Goal: Information Seeking & Learning: Compare options

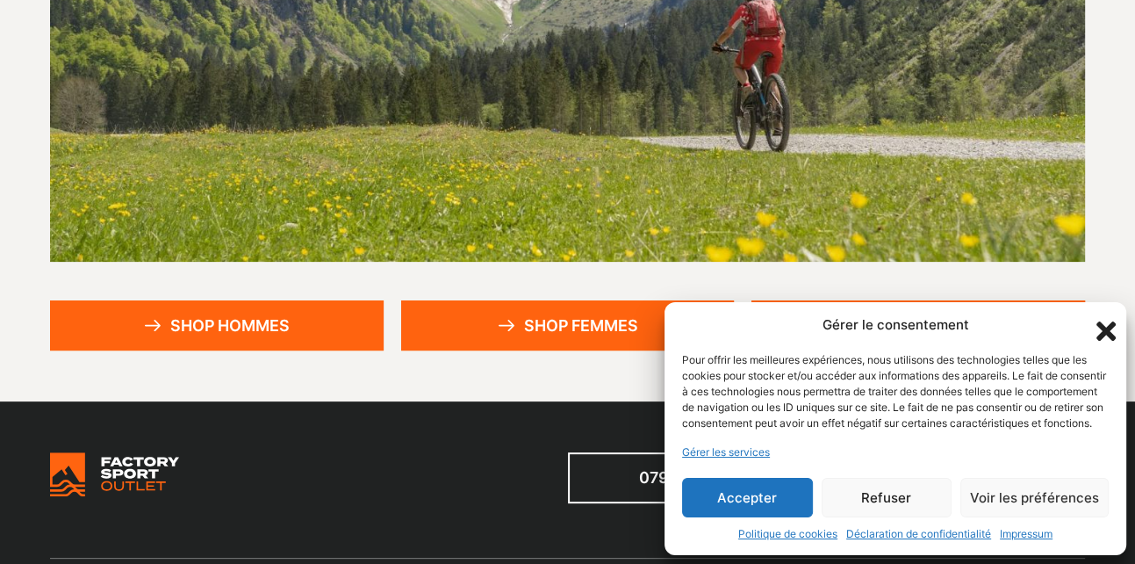
scroll to position [351, 0]
click at [713, 479] on button "Accepter" at bounding box center [747, 498] width 131 height 40
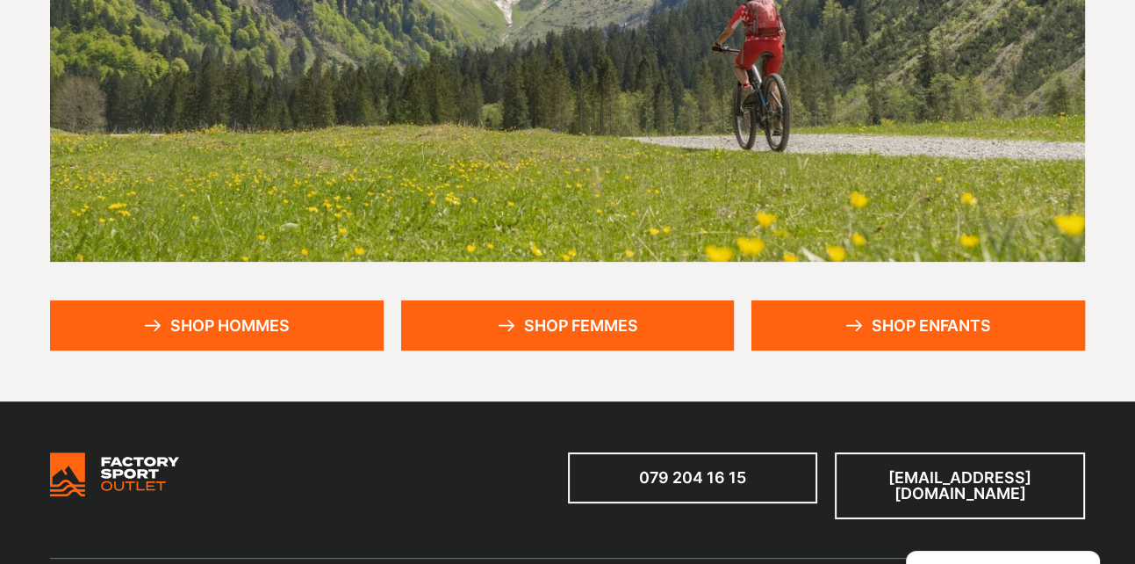
click at [255, 327] on link "Shop hommes" at bounding box center [217, 325] width 334 height 51
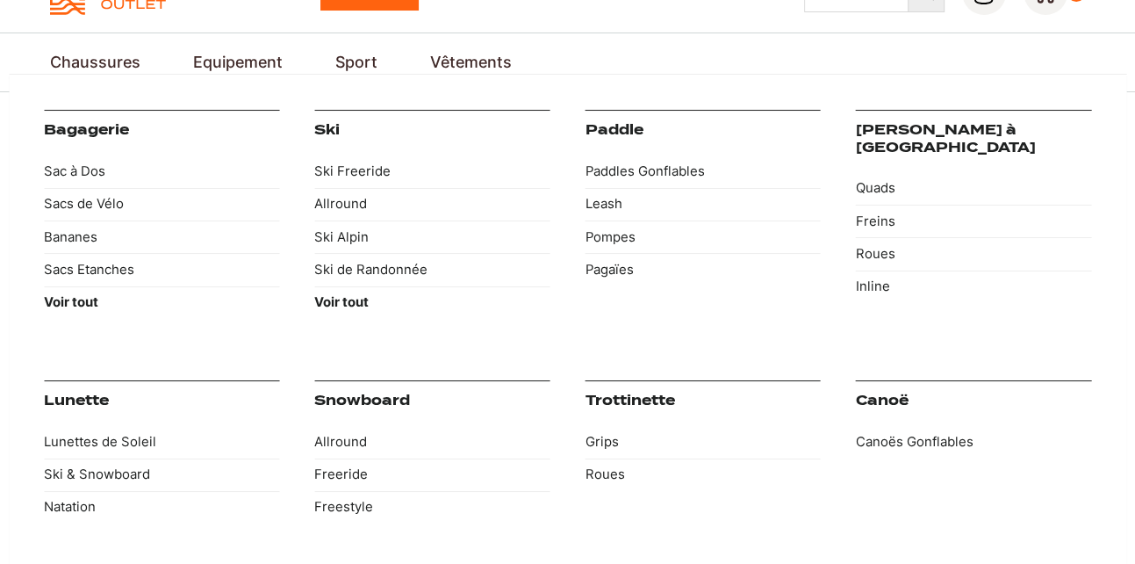
scroll to position [88, 0]
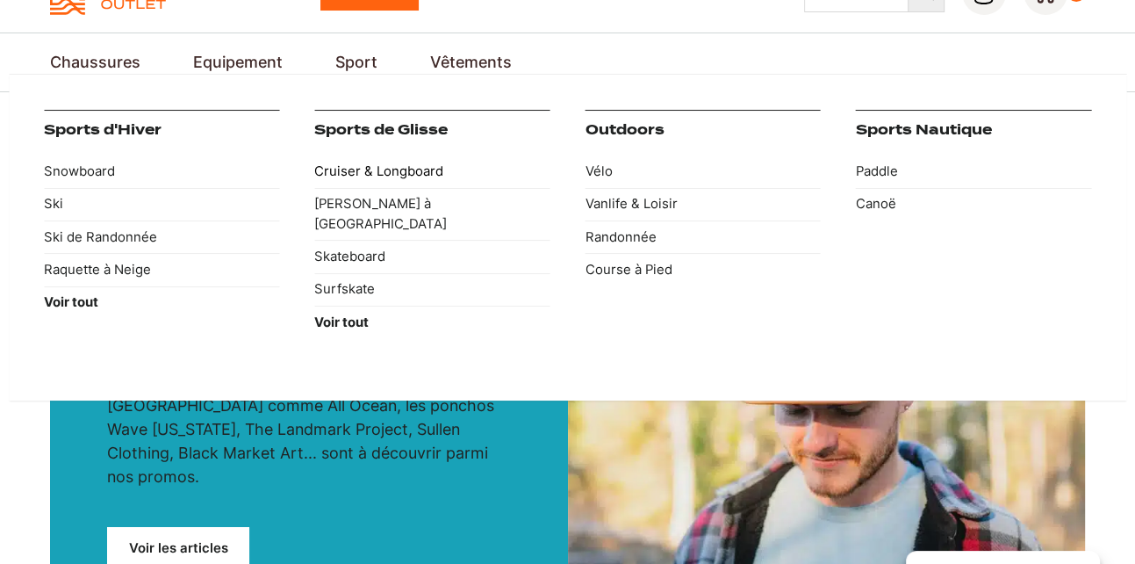
click at [379, 172] on link "Cruiser & Longboard" at bounding box center [431, 171] width 235 height 32
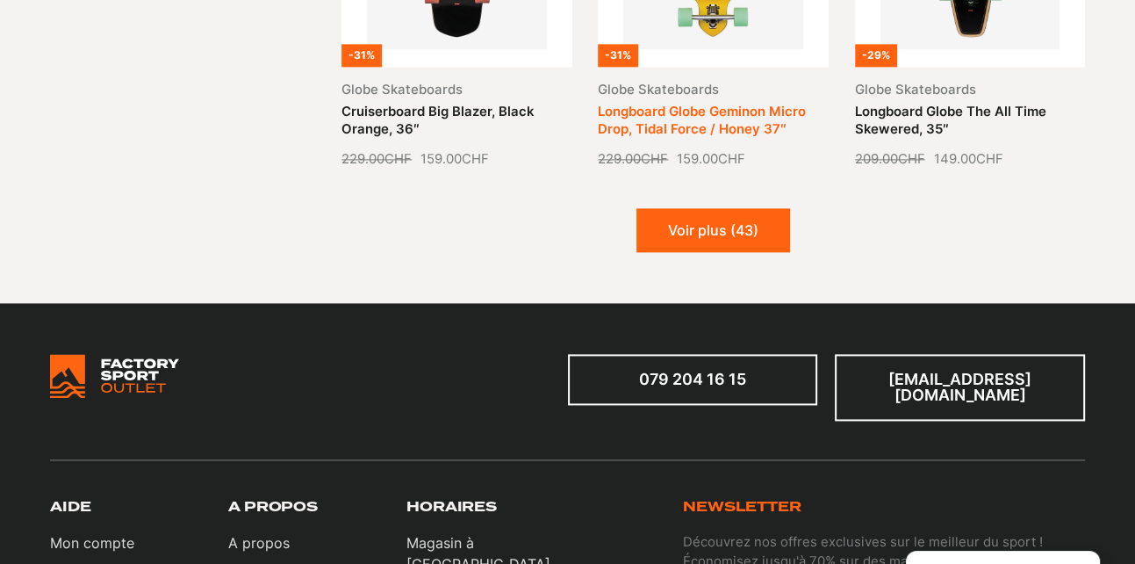
scroll to position [2107, 0]
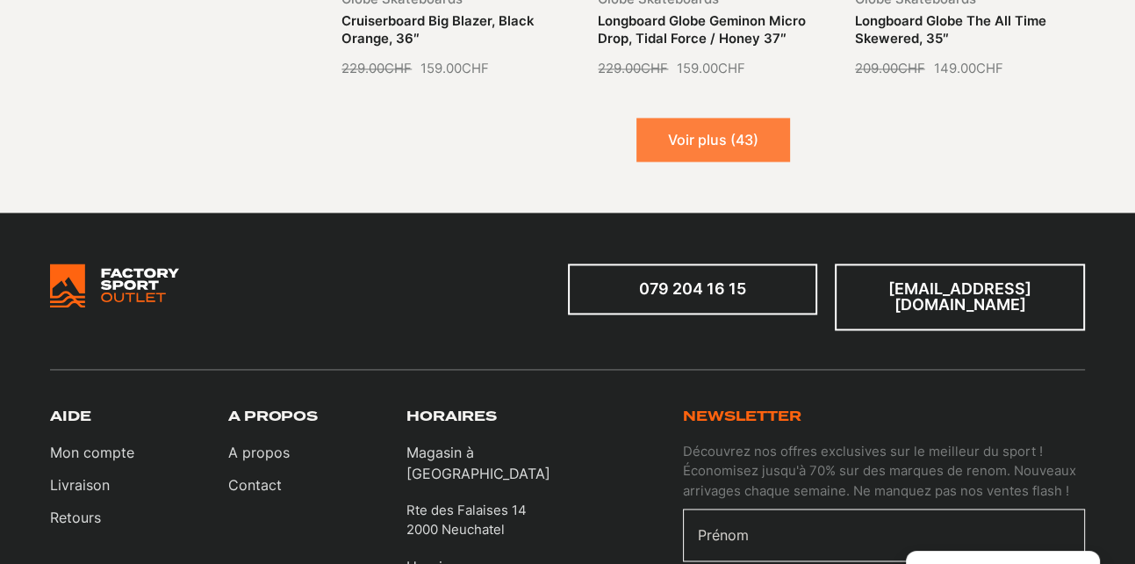
click at [714, 139] on button "Voir plus (43)" at bounding box center [714, 140] width 154 height 44
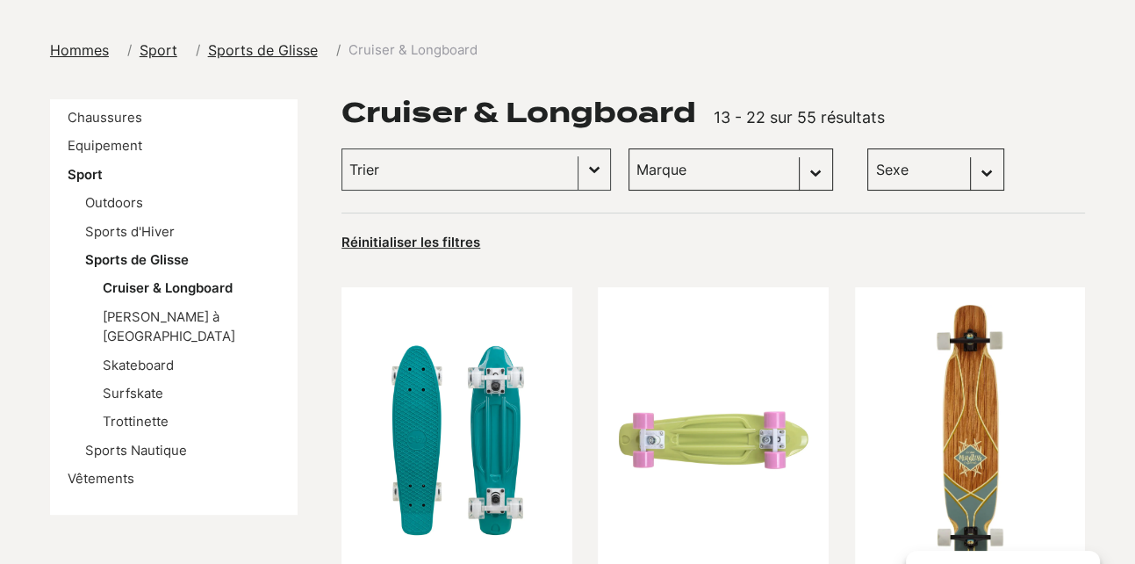
scroll to position [88, 0]
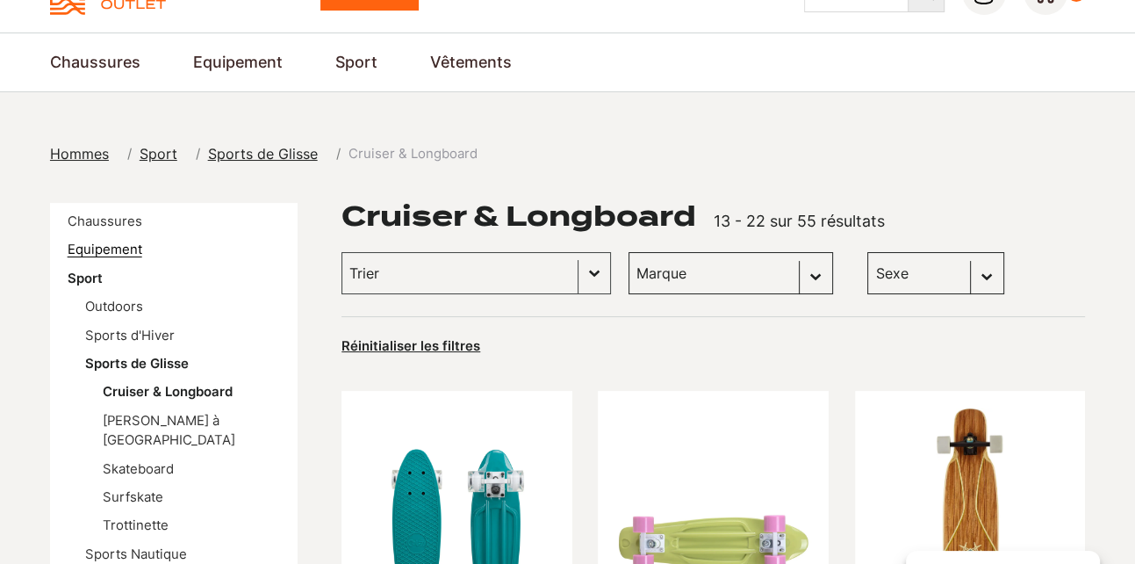
click at [115, 248] on link "Equipement" at bounding box center [105, 249] width 75 height 16
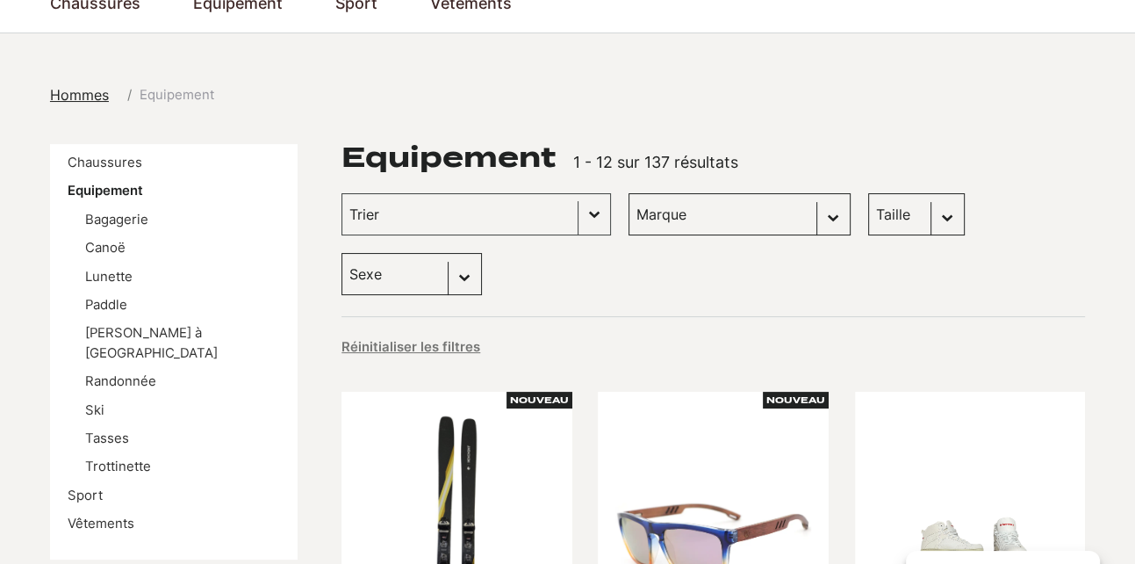
scroll to position [176, 0]
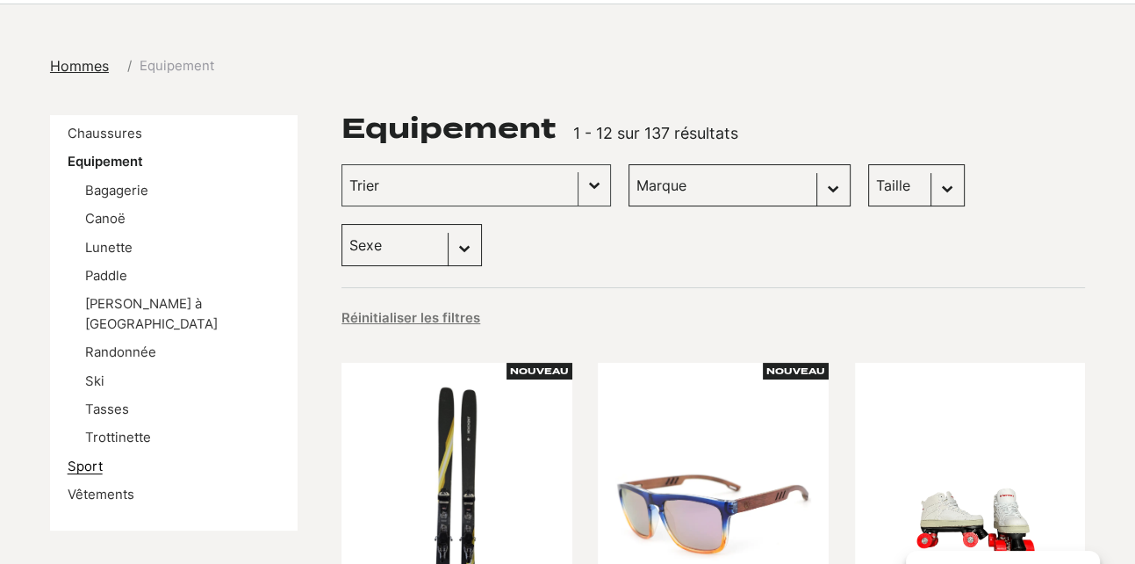
click at [91, 458] on link "Sport" at bounding box center [85, 466] width 35 height 16
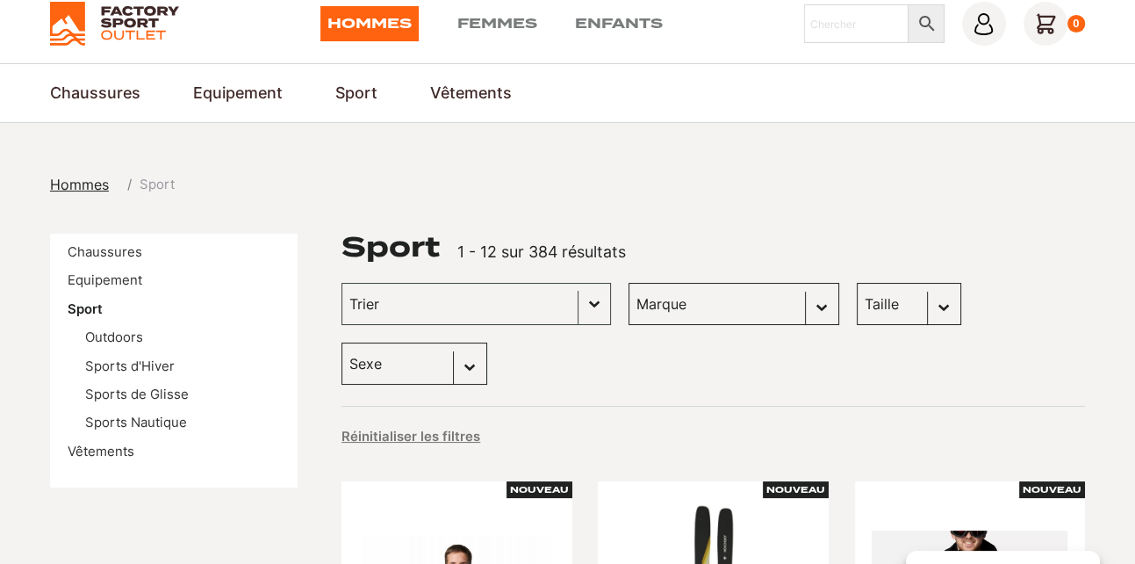
scroll to position [88, 0]
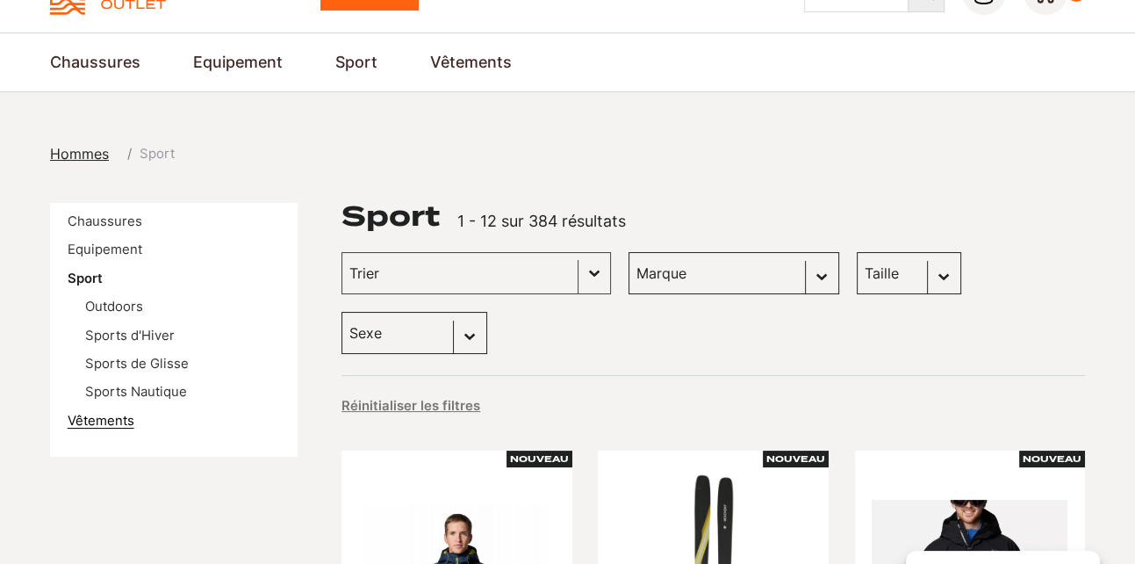
click at [109, 424] on link "Vêtements" at bounding box center [101, 421] width 67 height 16
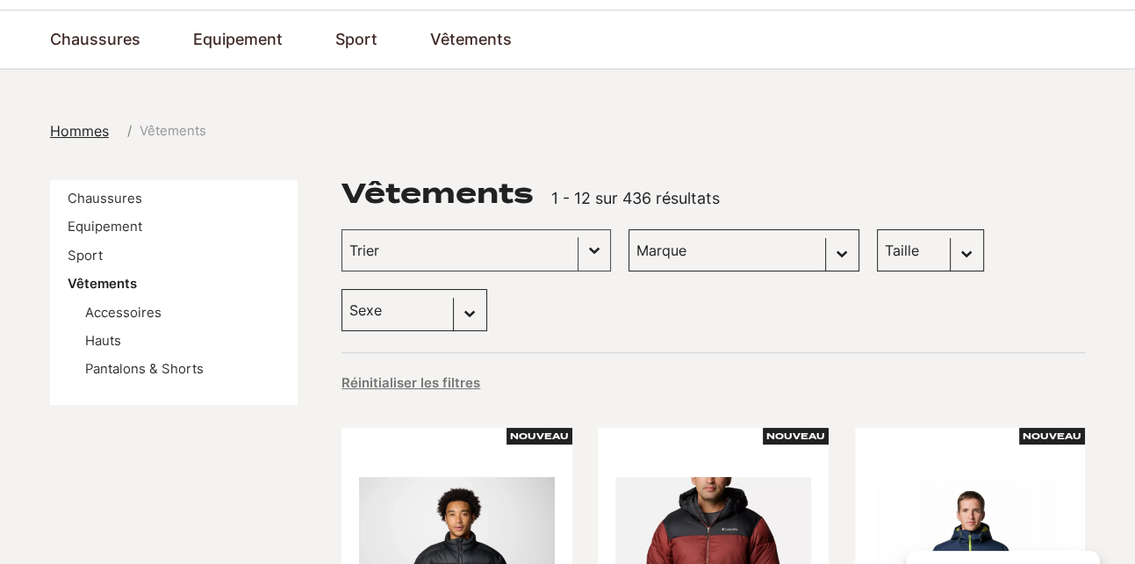
scroll to position [88, 0]
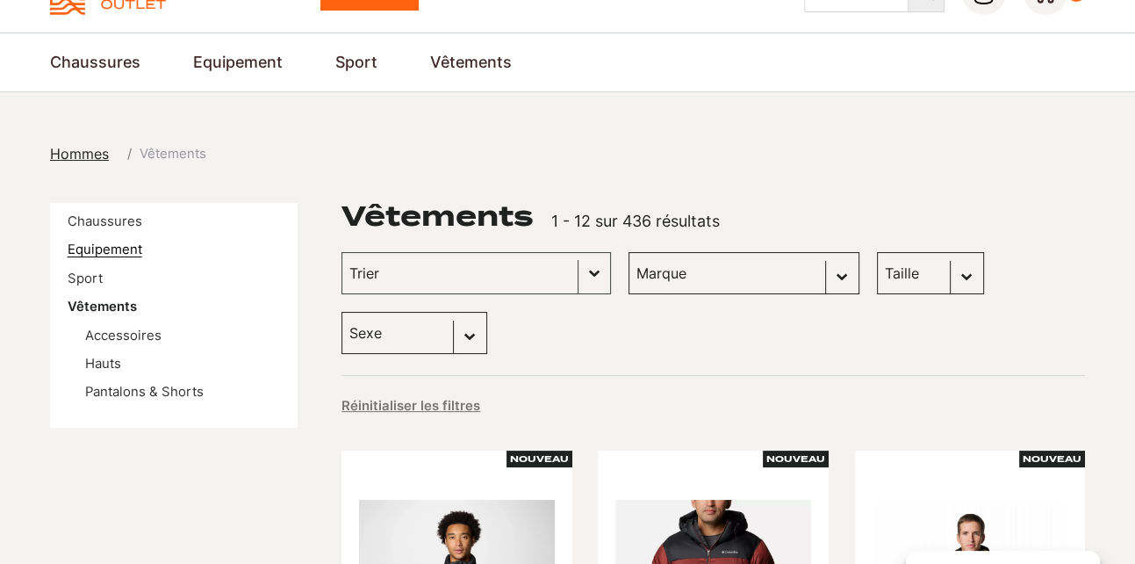
click at [116, 252] on link "Equipement" at bounding box center [105, 249] width 75 height 16
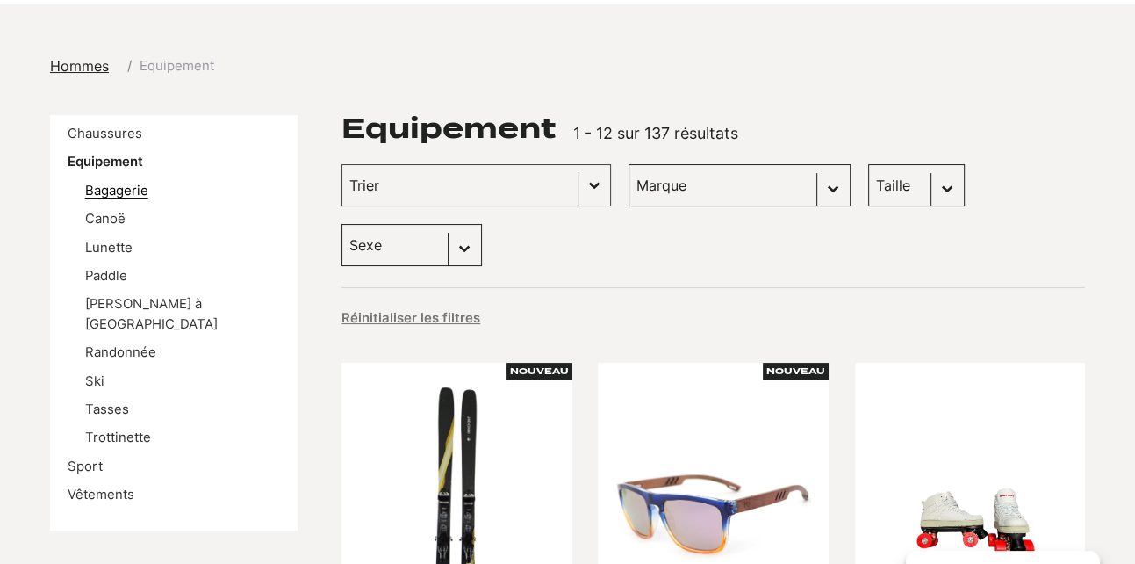
scroll to position [88, 0]
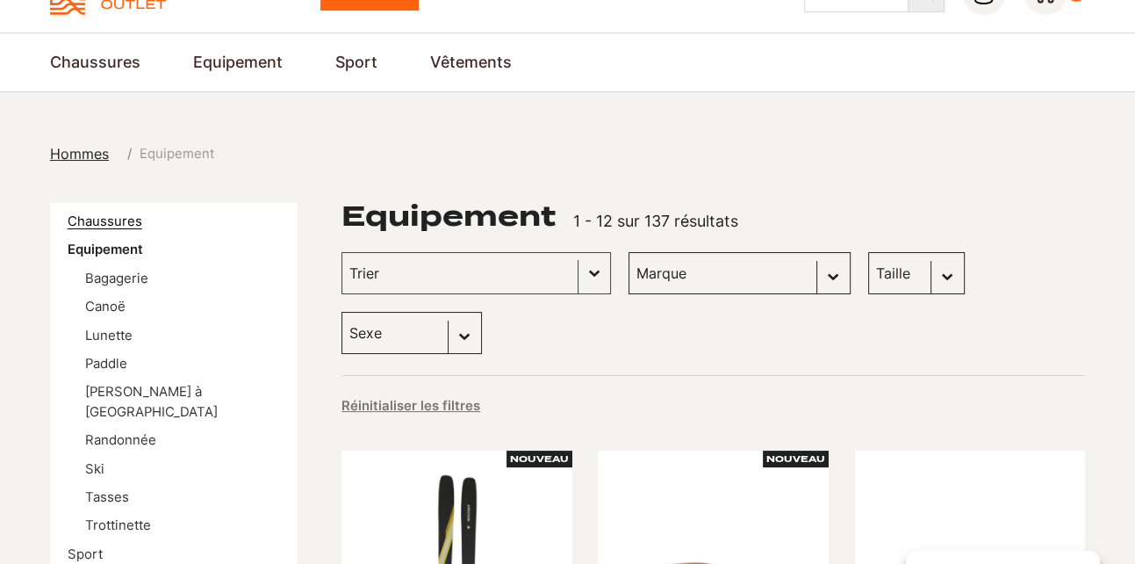
click at [105, 216] on link "Chaussures" at bounding box center [105, 221] width 75 height 16
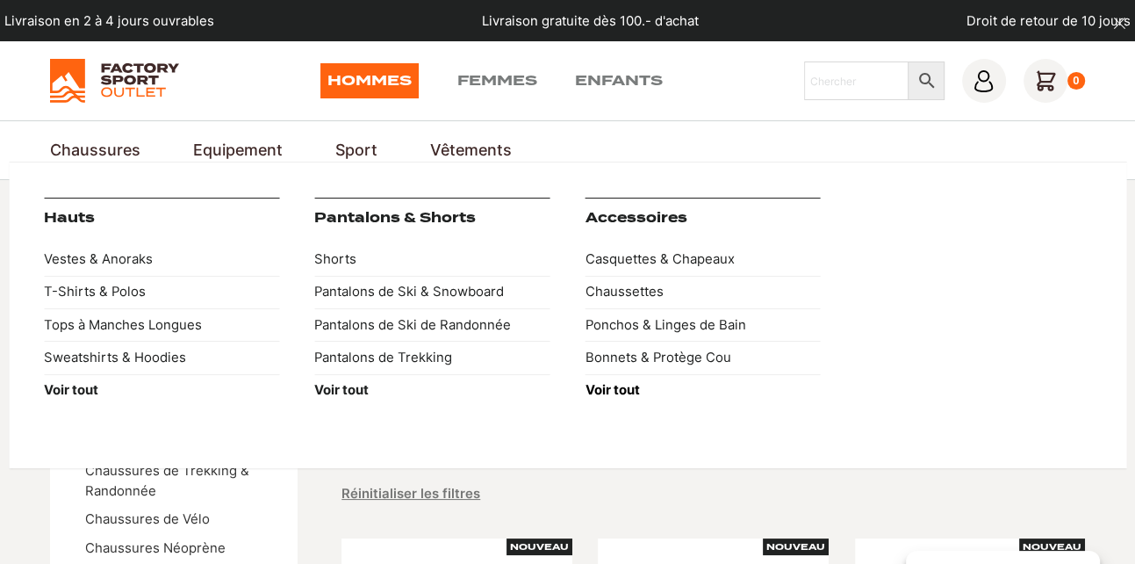
click at [625, 385] on strong "Voir tout" at bounding box center [613, 390] width 54 height 16
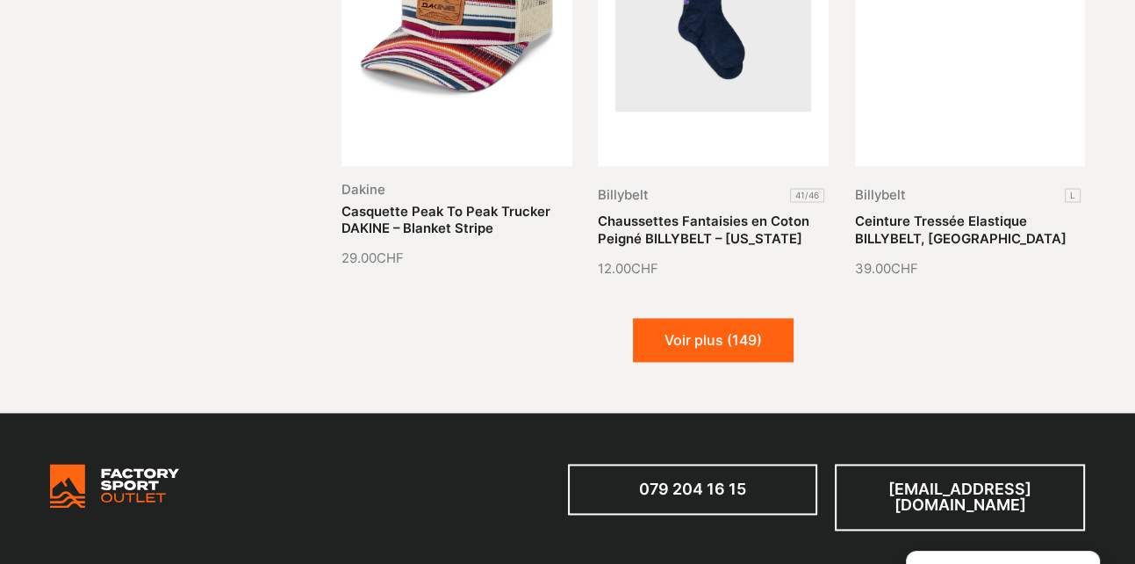
scroll to position [2019, 0]
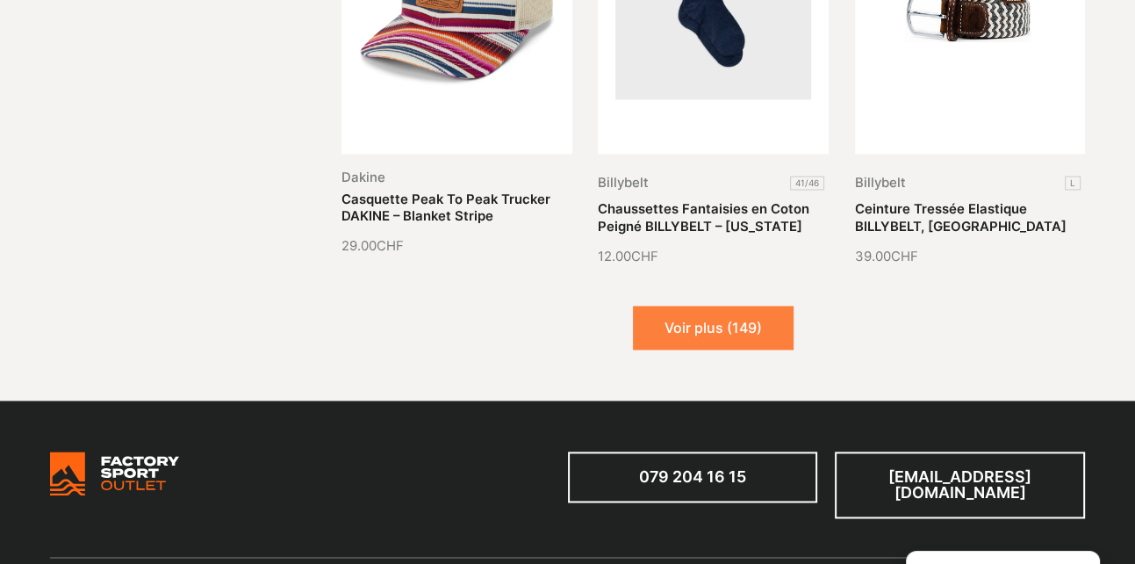
click at [709, 322] on button "Voir plus (149)" at bounding box center [713, 328] width 161 height 44
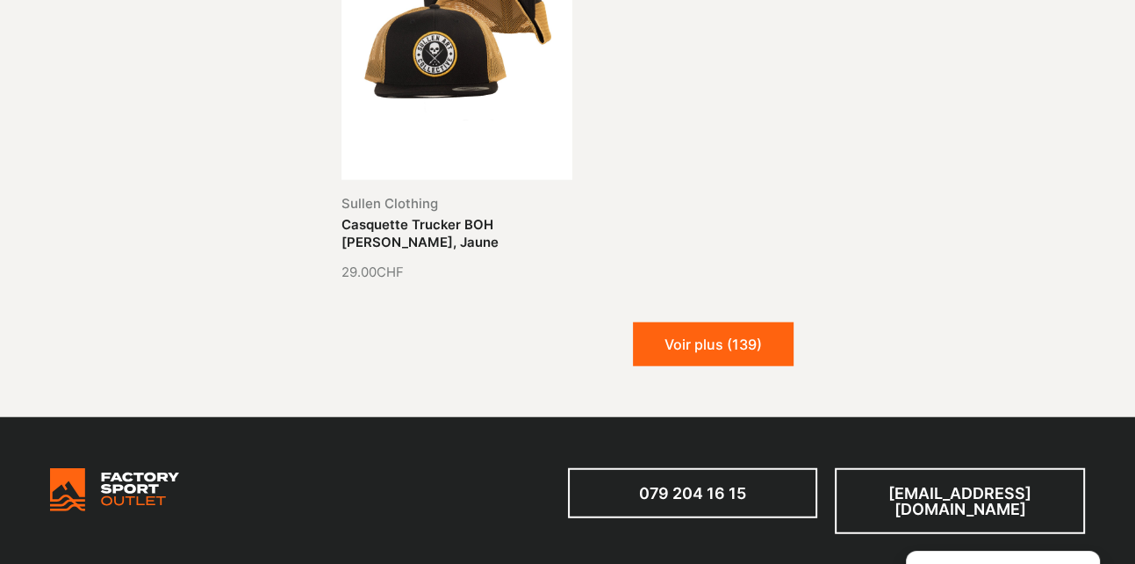
scroll to position [3775, 0]
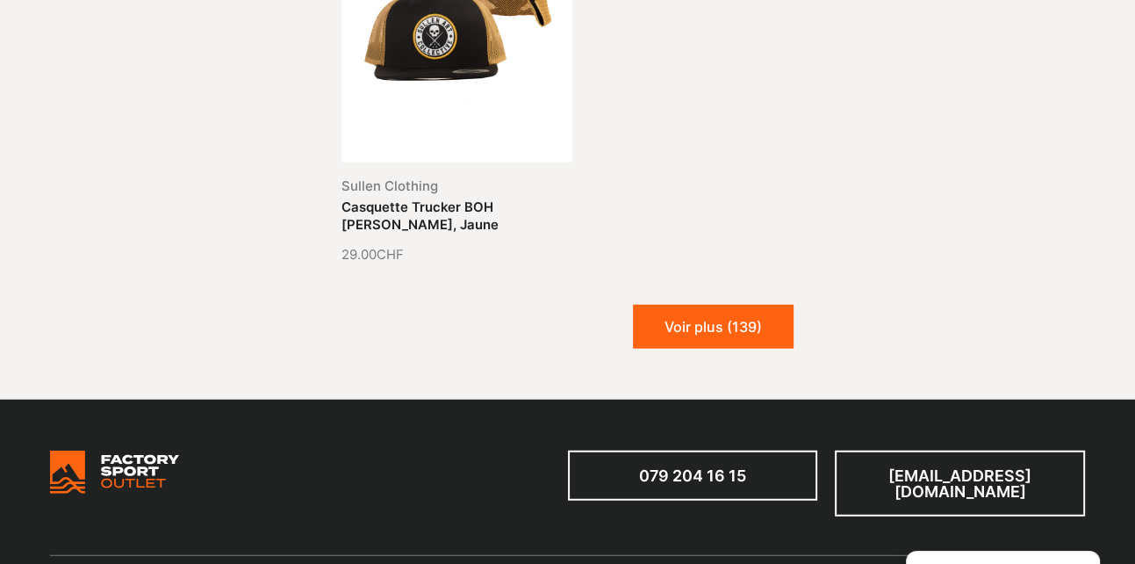
click at [707, 329] on button "Voir plus (139)" at bounding box center [713, 327] width 161 height 44
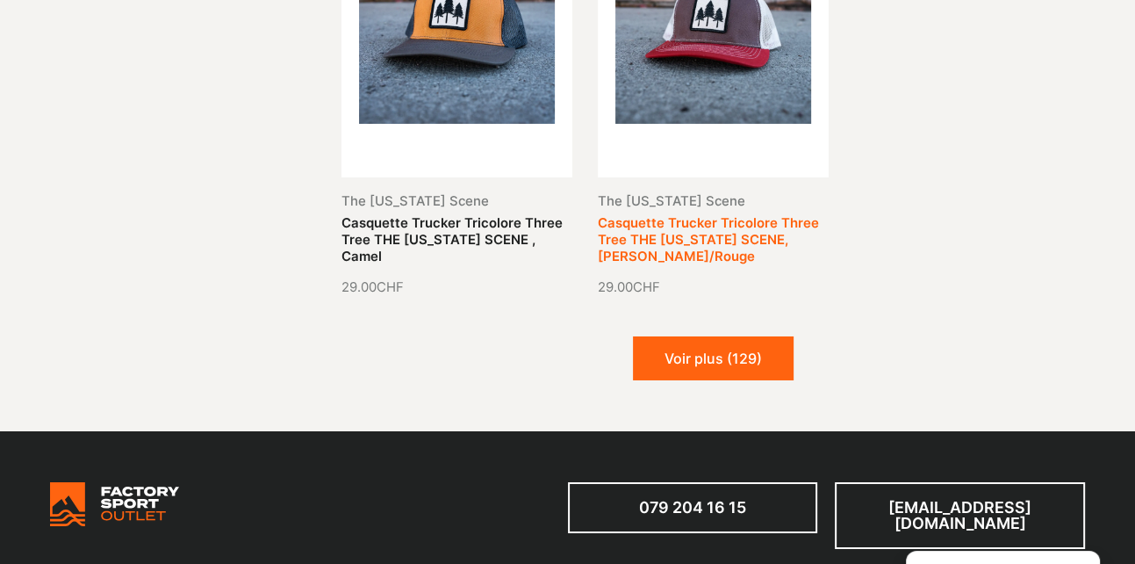
scroll to position [5092, 0]
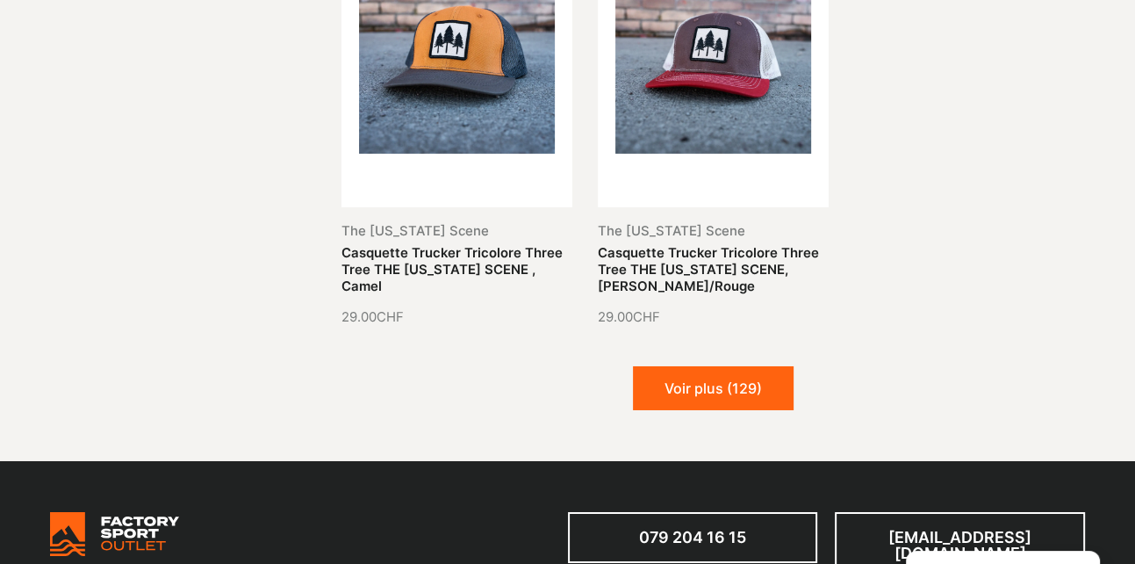
click at [702, 366] on button "Voir plus (129)" at bounding box center [713, 388] width 161 height 44
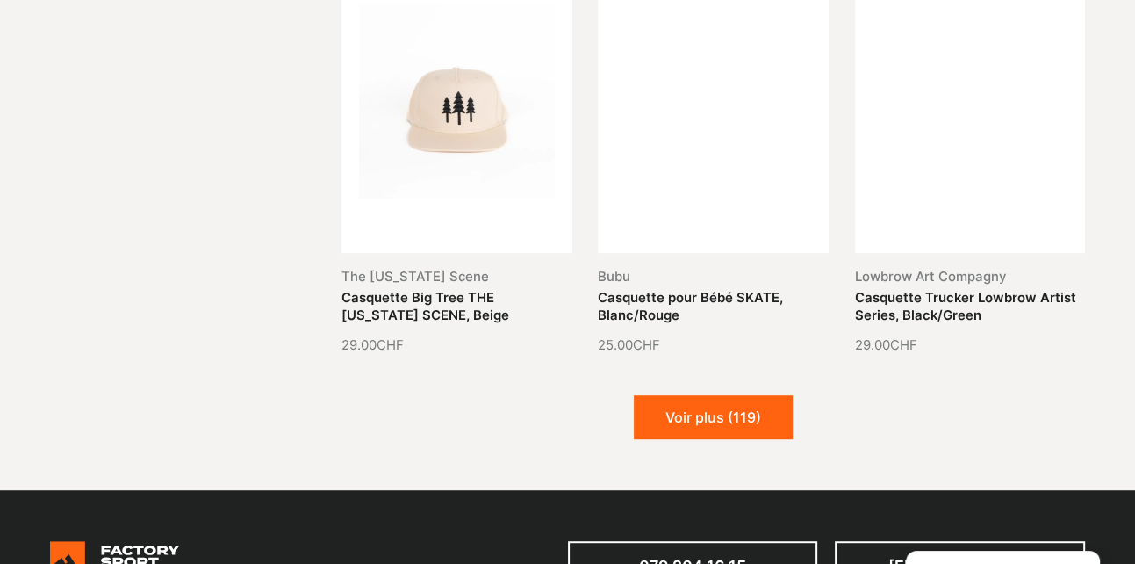
scroll to position [6322, 0]
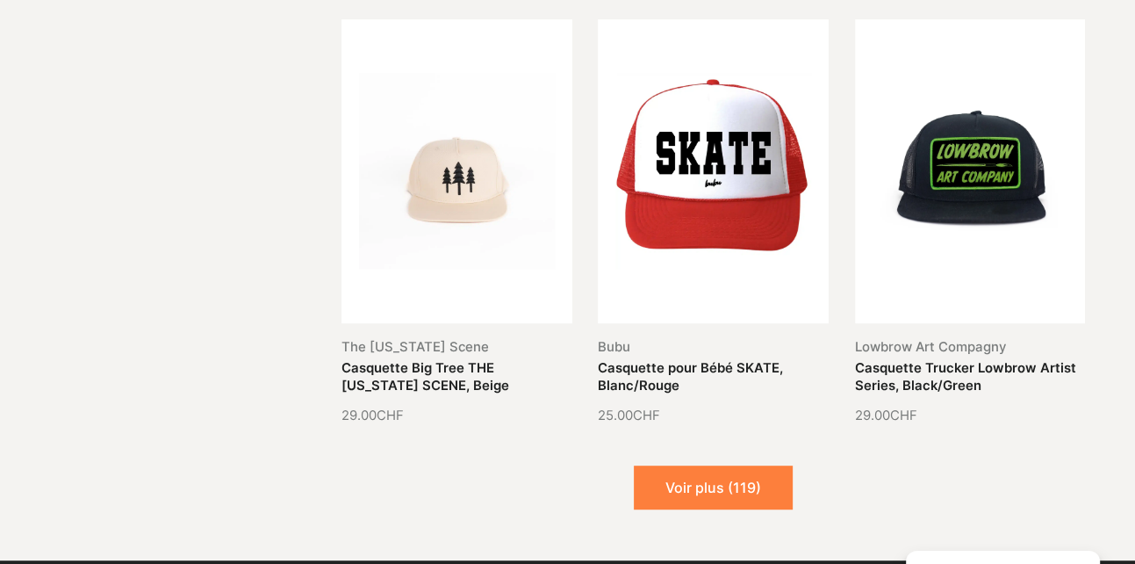
click at [716, 477] on button "Voir plus (119)" at bounding box center [713, 487] width 159 height 44
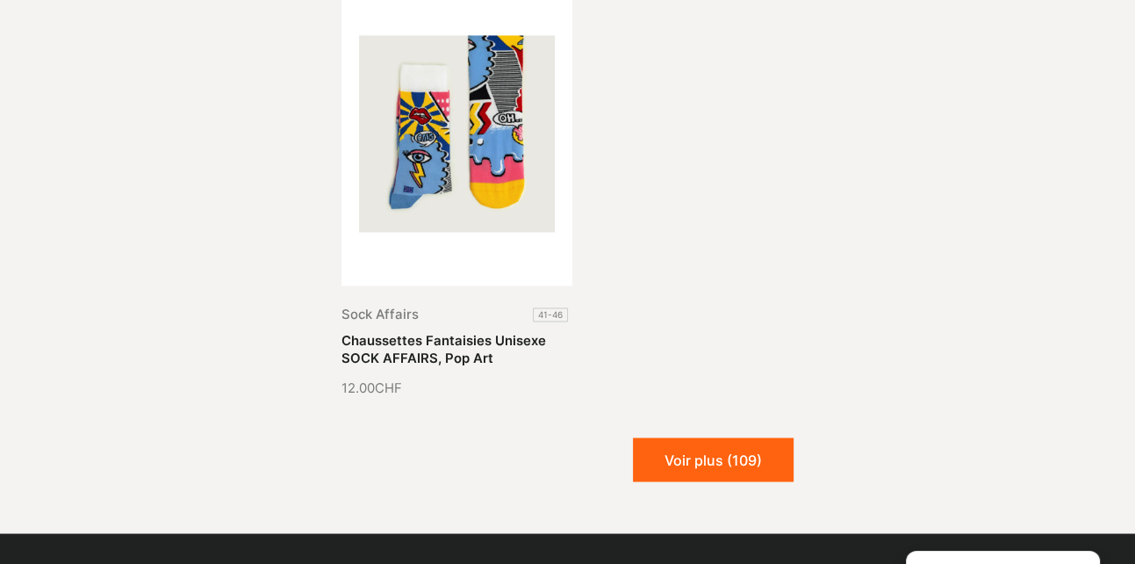
scroll to position [8165, 0]
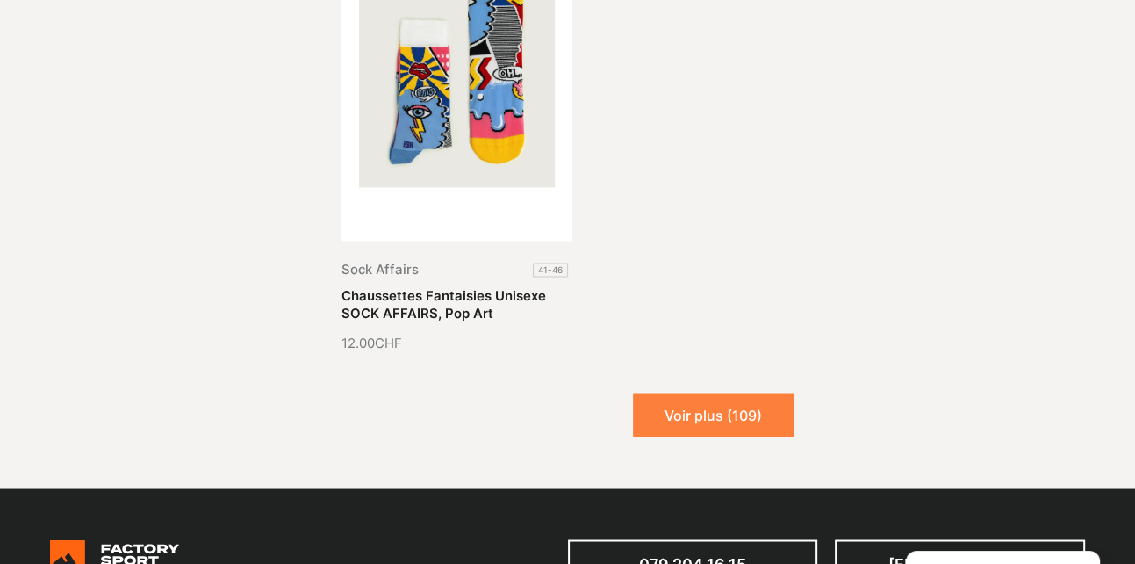
click at [716, 406] on button "Voir plus (109)" at bounding box center [713, 414] width 161 height 44
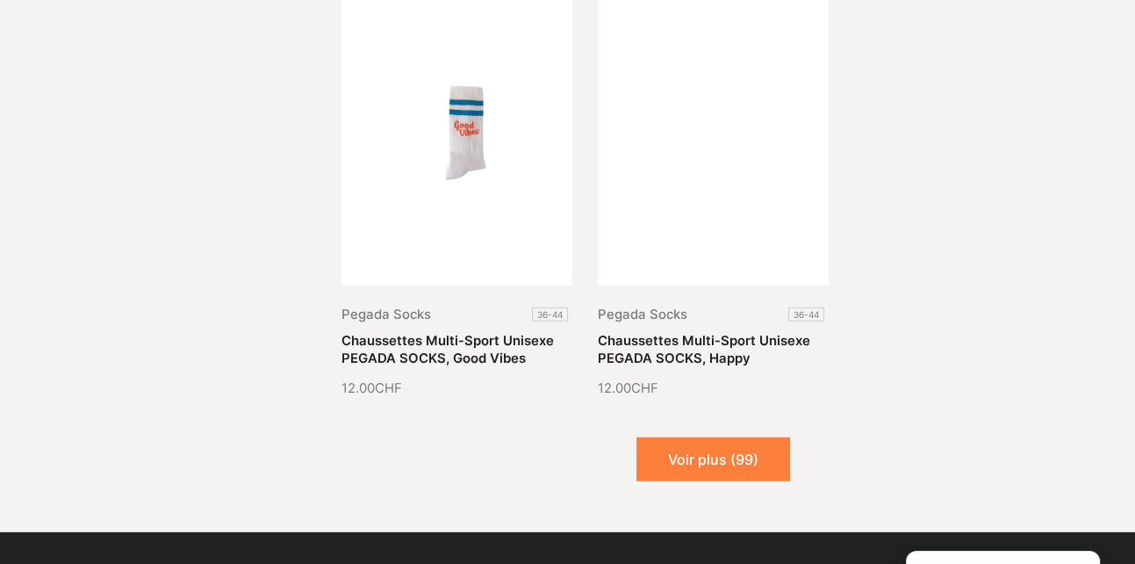
scroll to position [9570, 0]
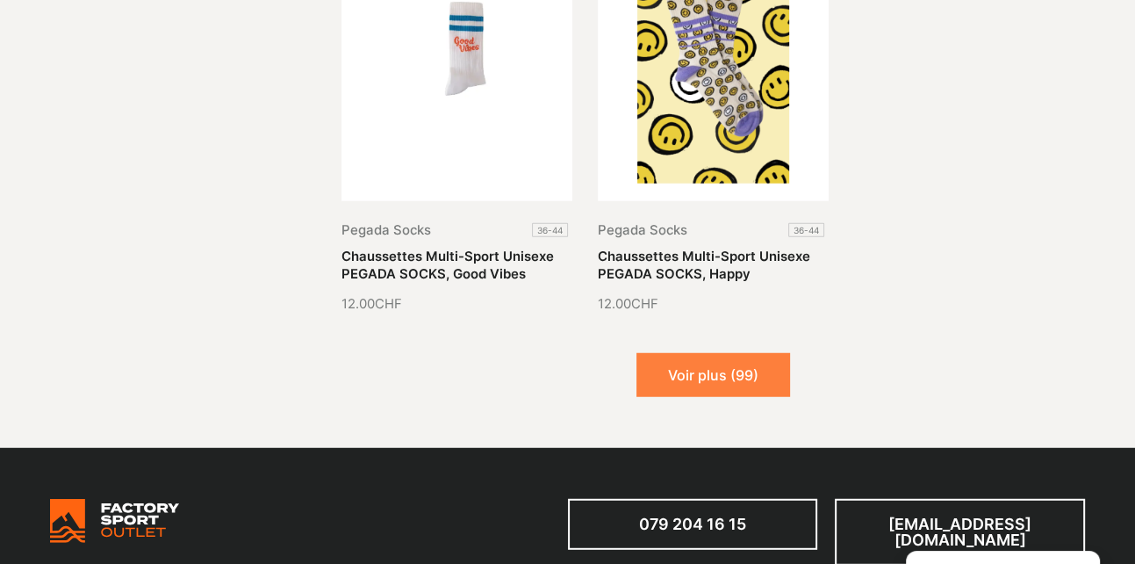
click at [716, 367] on button "Voir plus (99)" at bounding box center [714, 375] width 154 height 44
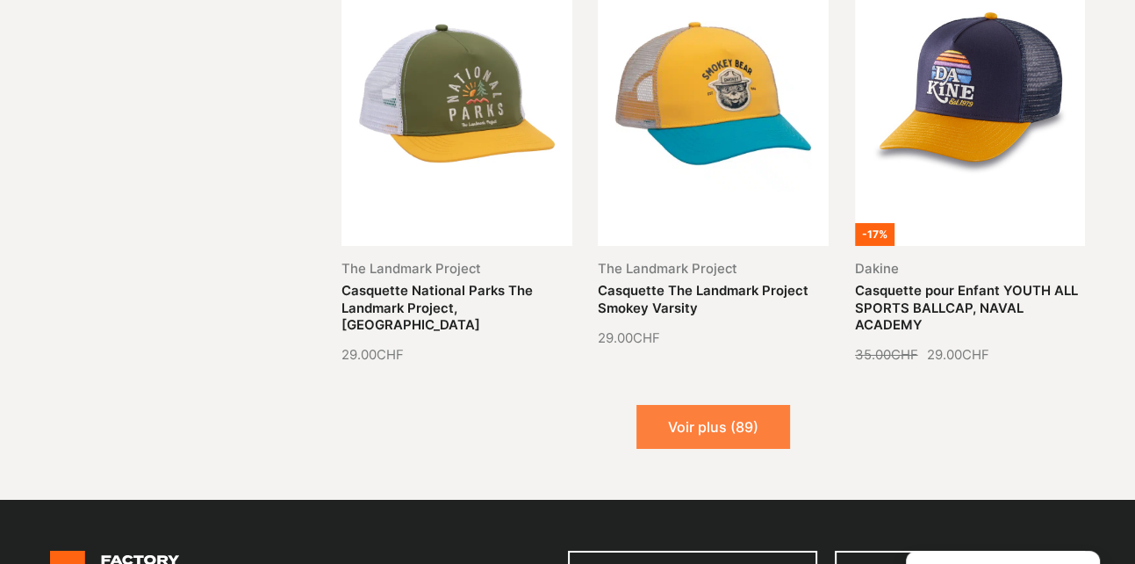
scroll to position [10887, 0]
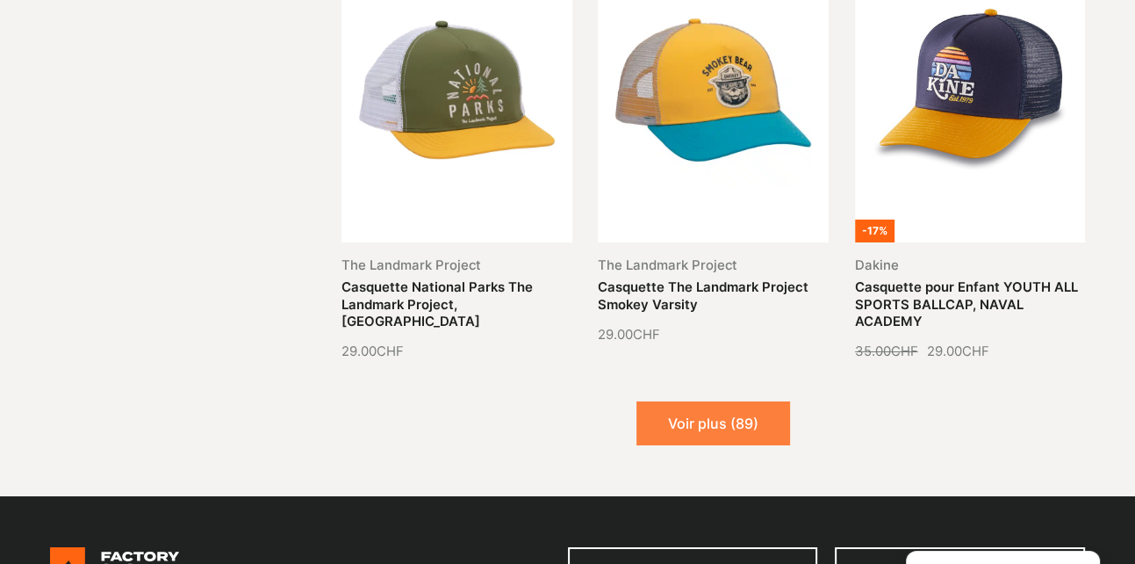
click at [706, 401] on button "Voir plus (89)" at bounding box center [714, 423] width 154 height 44
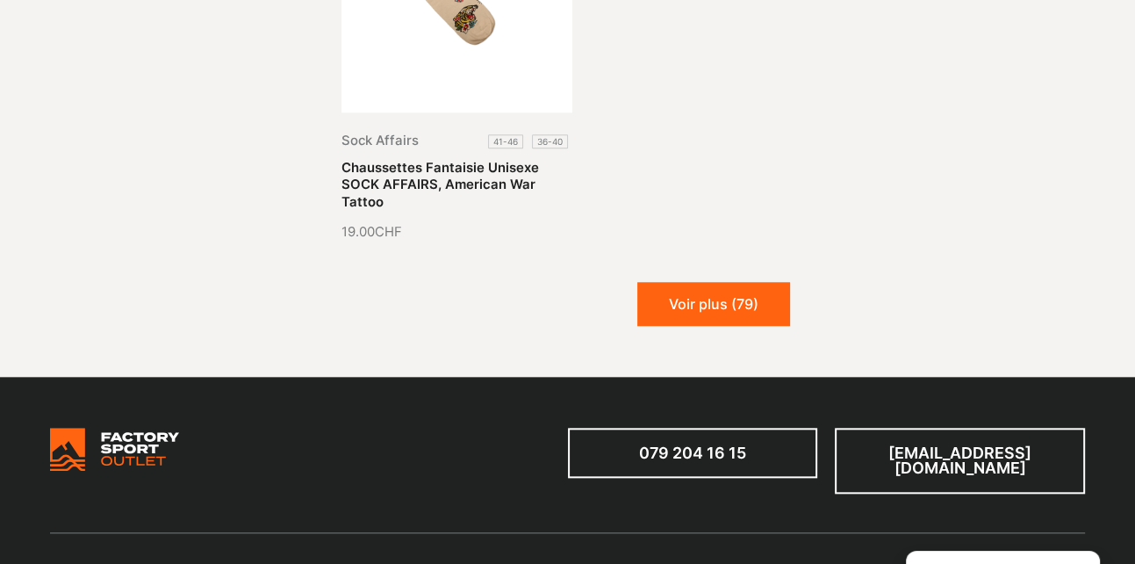
scroll to position [12819, 0]
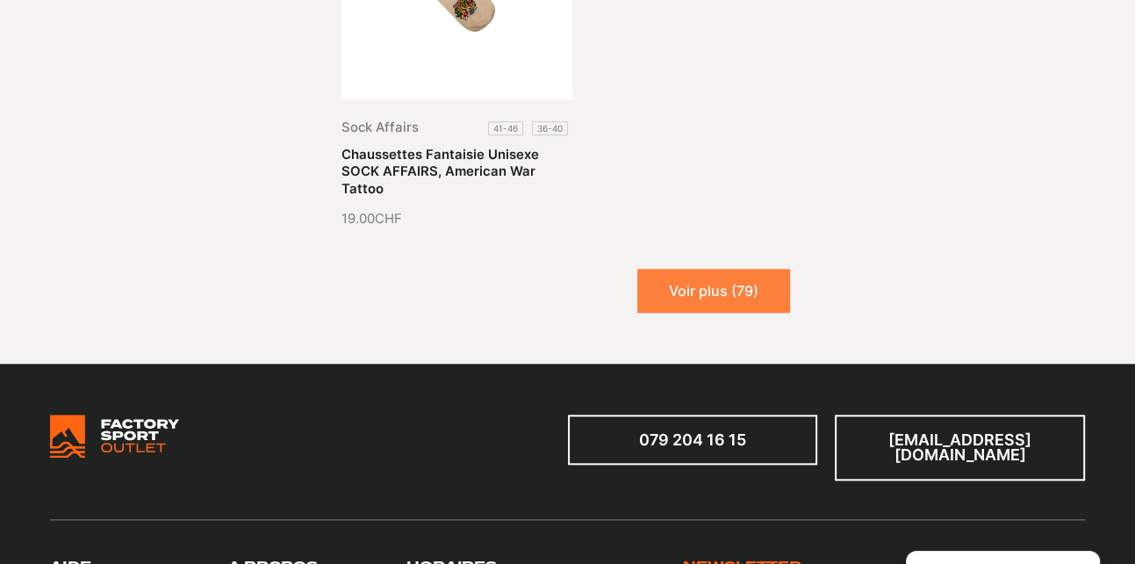
click at [699, 269] on button "Voir plus (79)" at bounding box center [713, 291] width 153 height 44
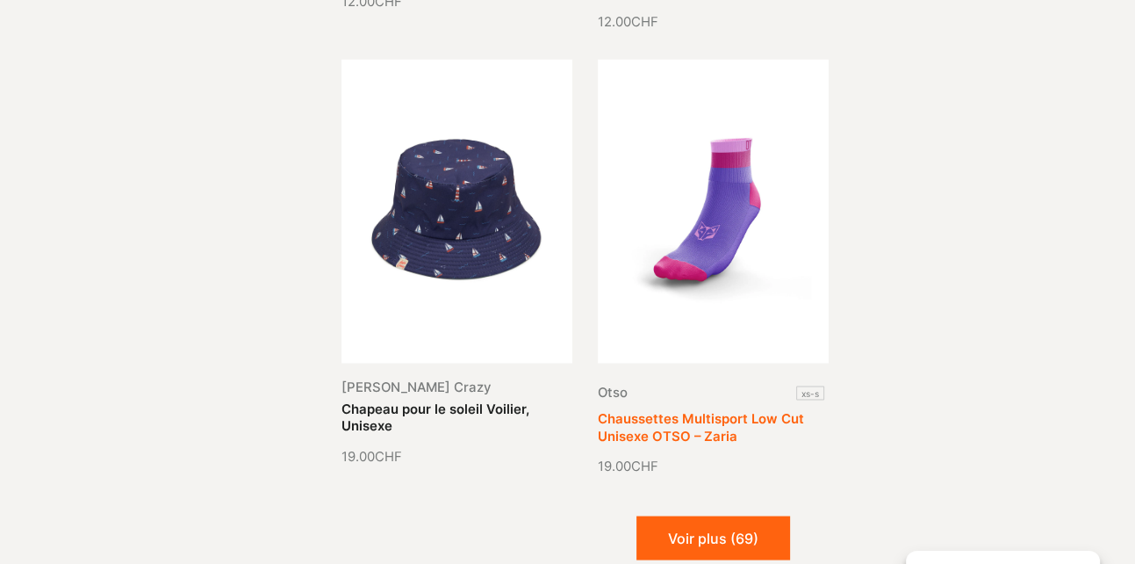
scroll to position [13960, 0]
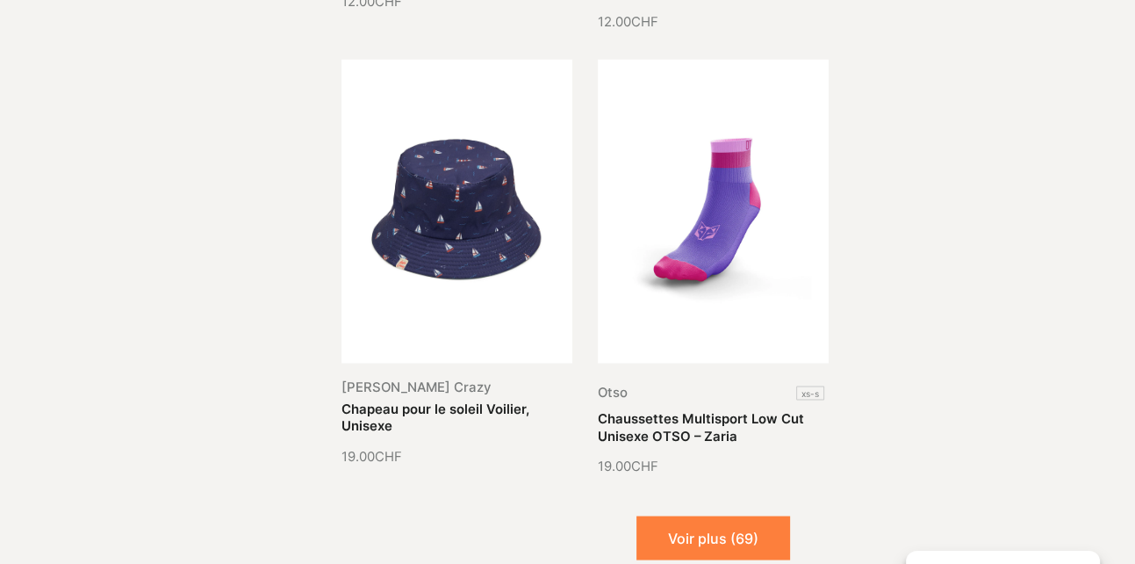
click at [706, 515] on button "Voir plus (69)" at bounding box center [714, 537] width 154 height 44
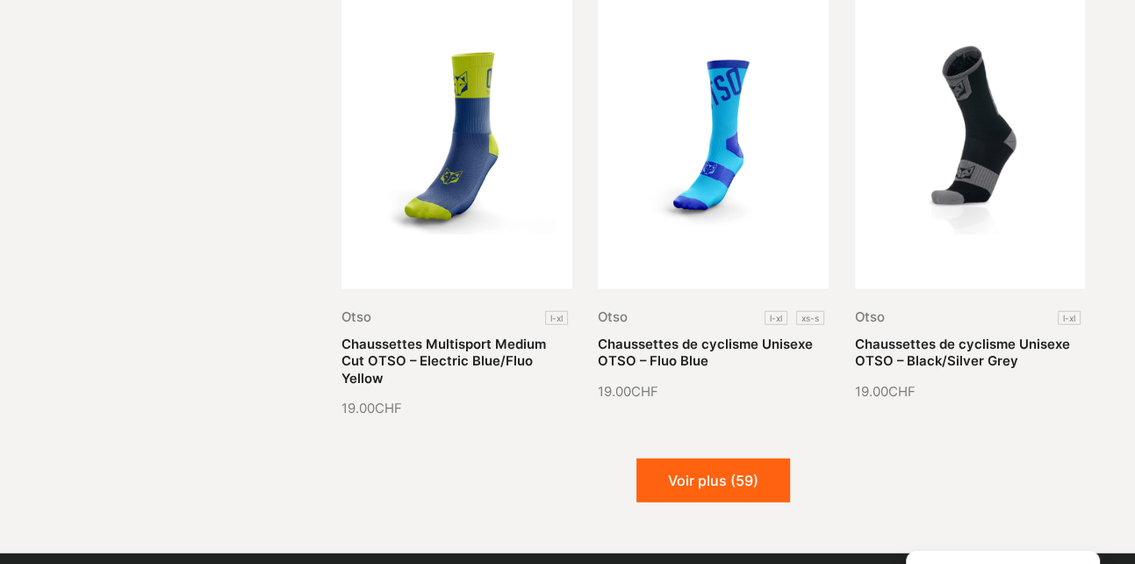
scroll to position [15453, 0]
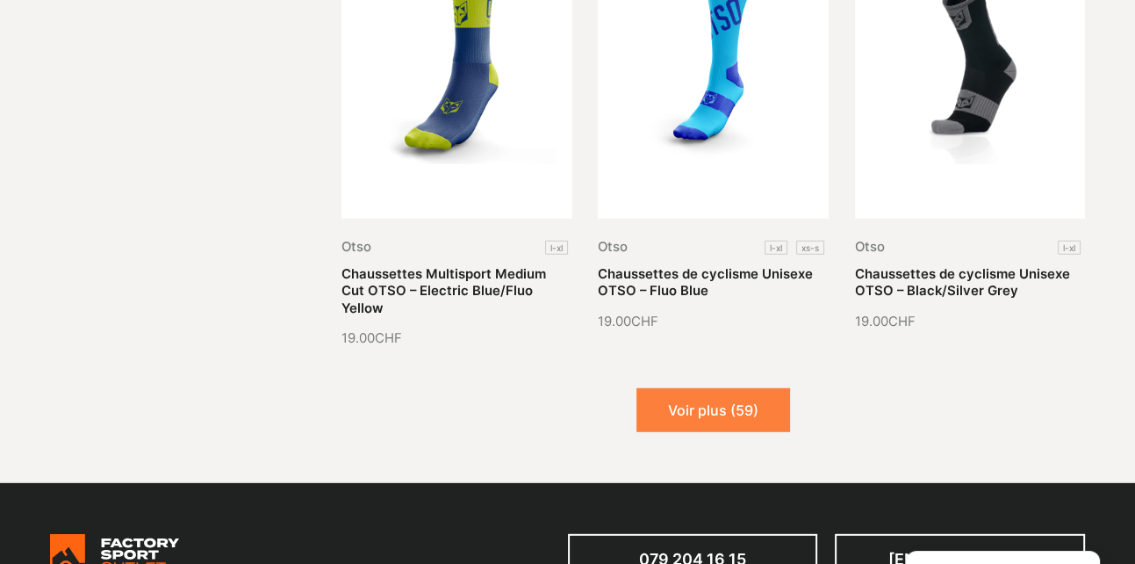
click at [674, 388] on button "Voir plus (59)" at bounding box center [714, 410] width 154 height 44
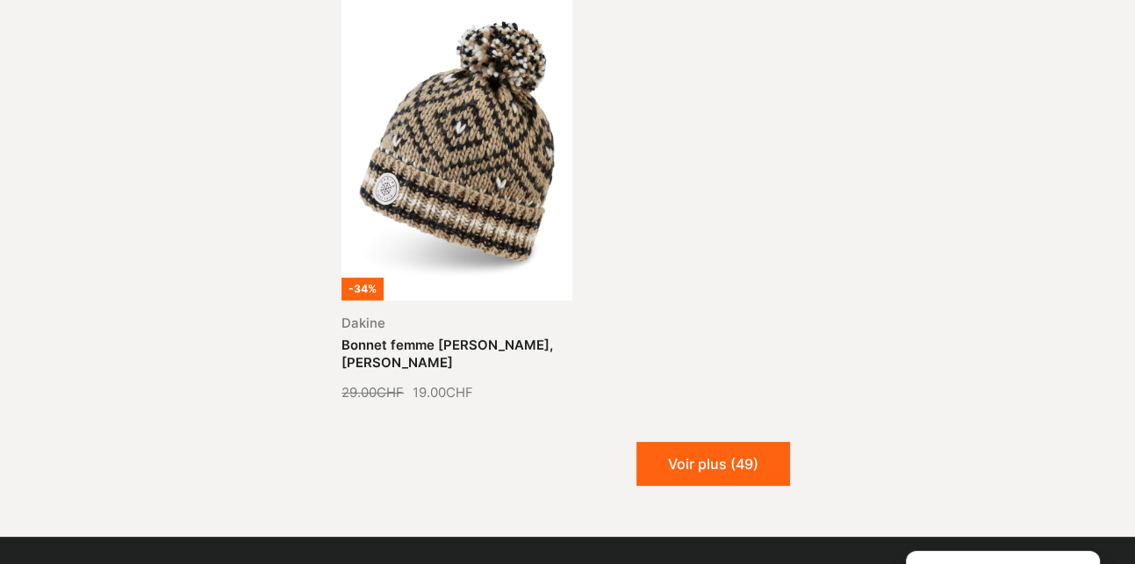
scroll to position [17209, 0]
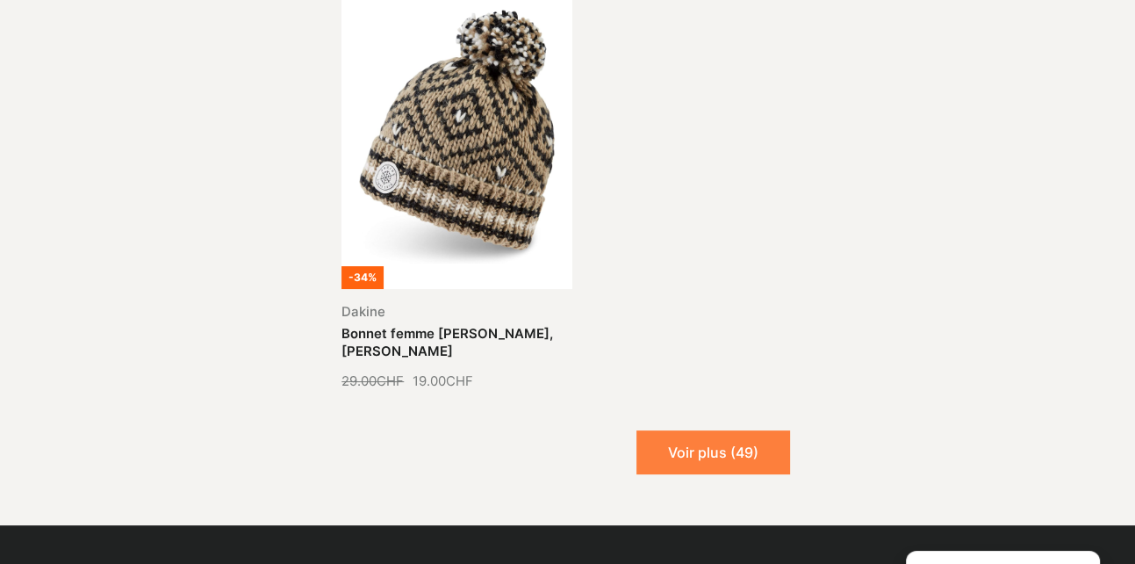
click at [676, 430] on button "Voir plus (49)" at bounding box center [714, 452] width 154 height 44
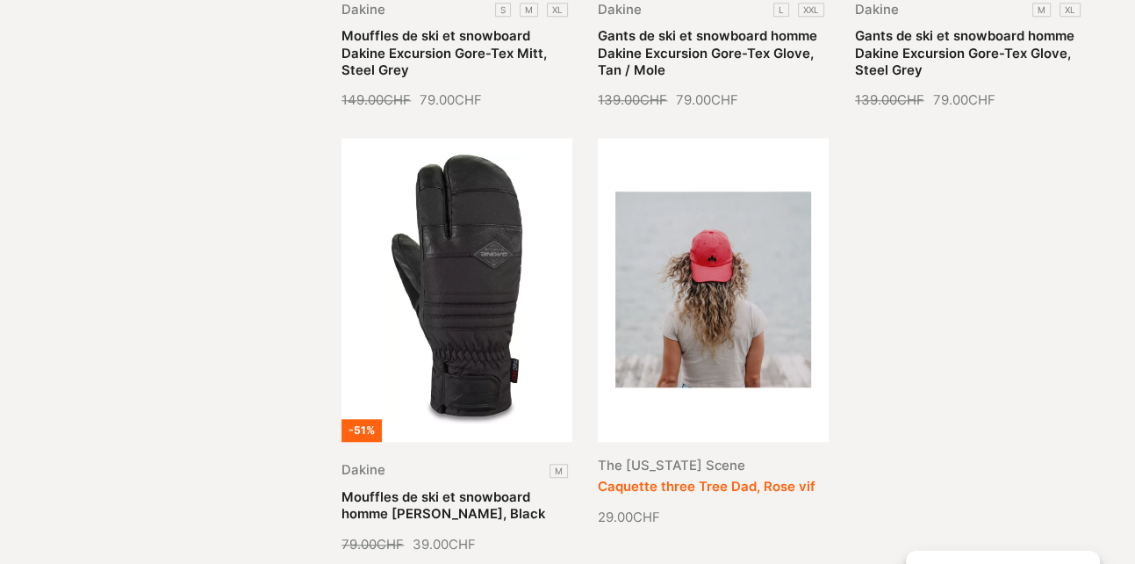
scroll to position [18526, 0]
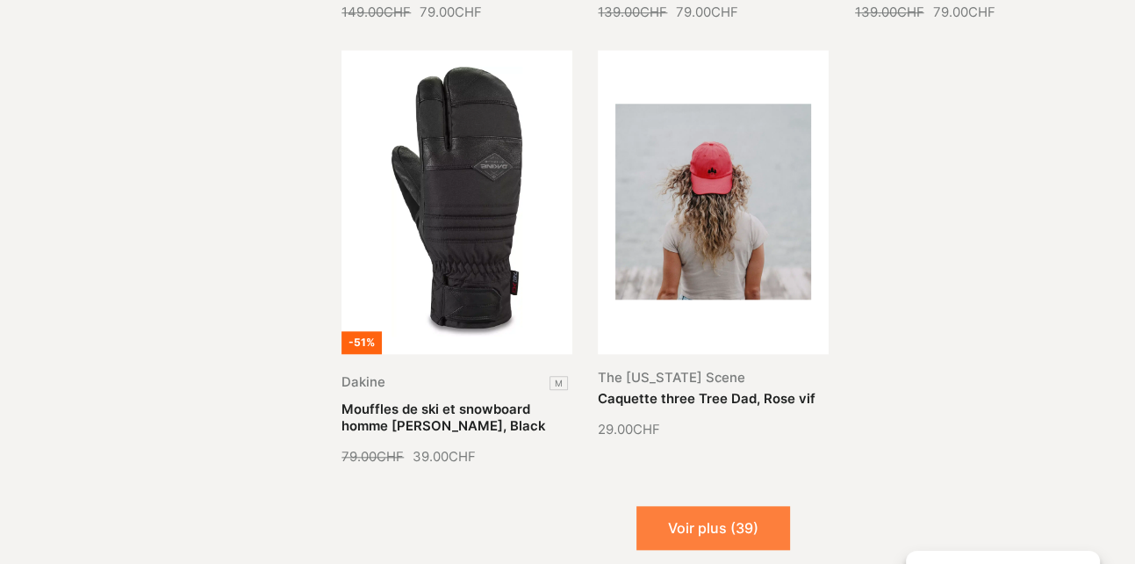
click at [710, 506] on button "Voir plus (39)" at bounding box center [714, 528] width 154 height 44
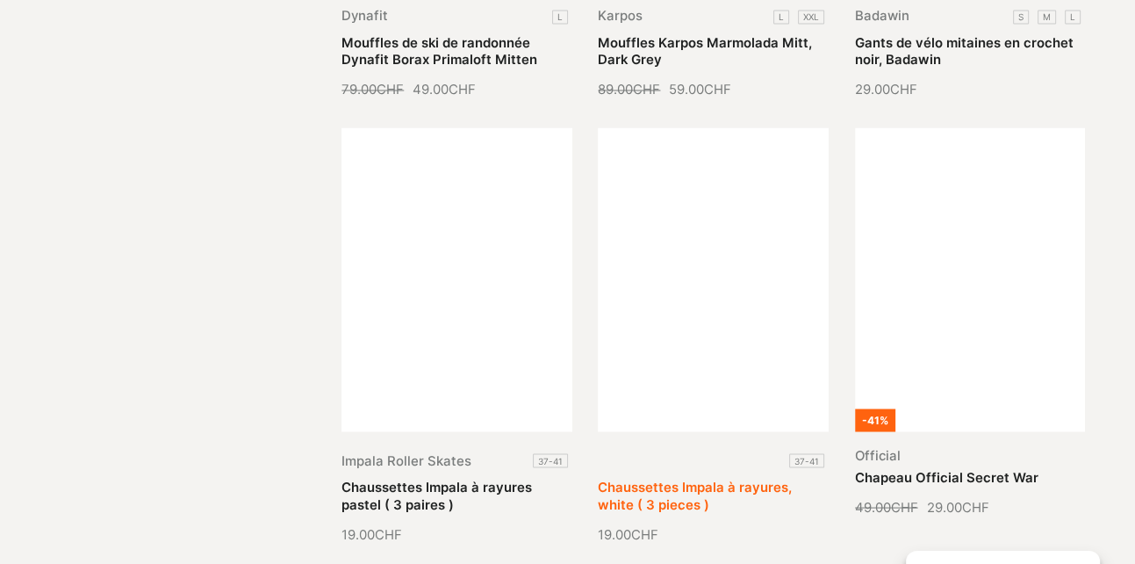
scroll to position [19755, 0]
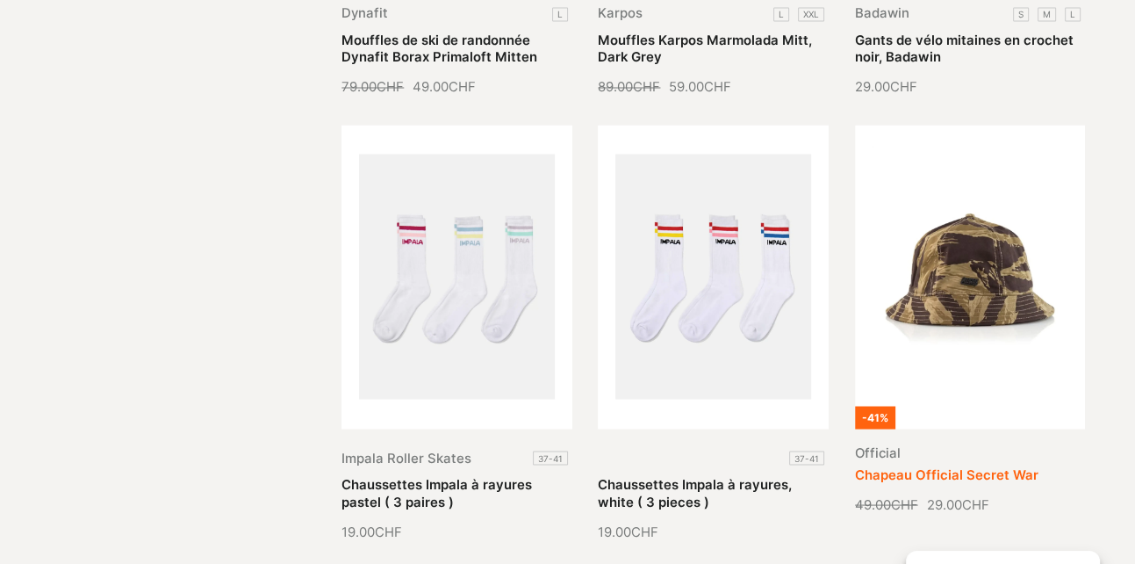
click at [939, 466] on link "Chapeau Official Secret War" at bounding box center [947, 474] width 184 height 16
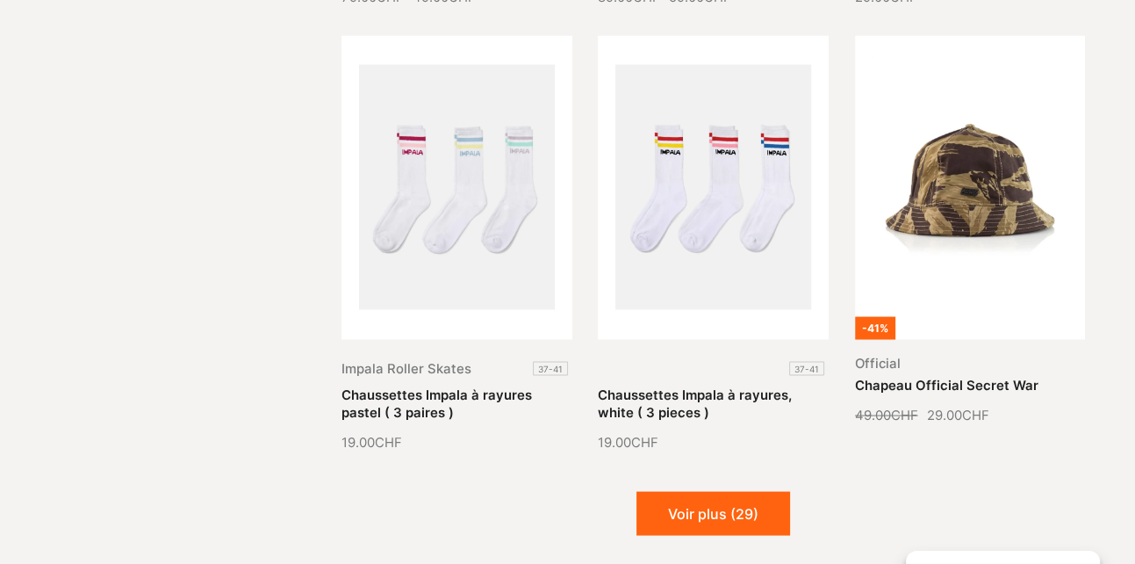
scroll to position [19931, 0]
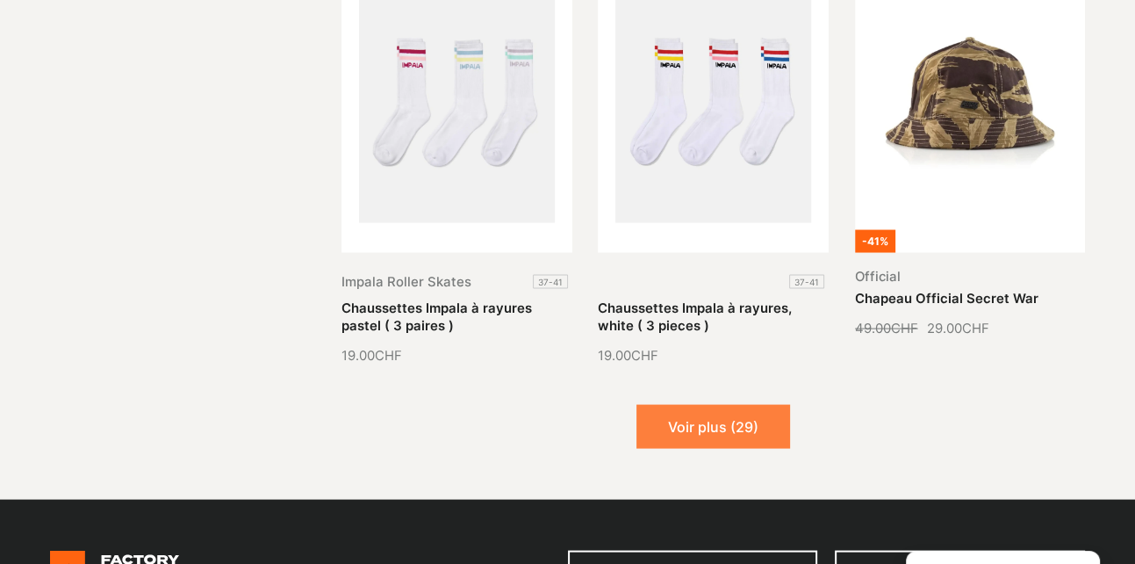
click at [707, 405] on button "Voir plus (29)" at bounding box center [714, 427] width 154 height 44
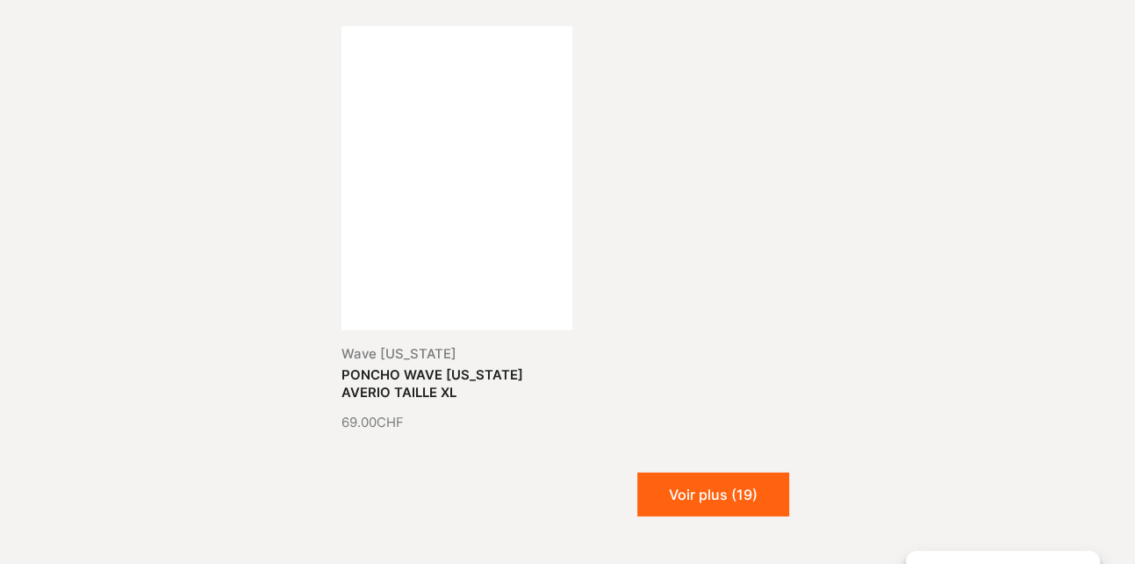
scroll to position [21599, 0]
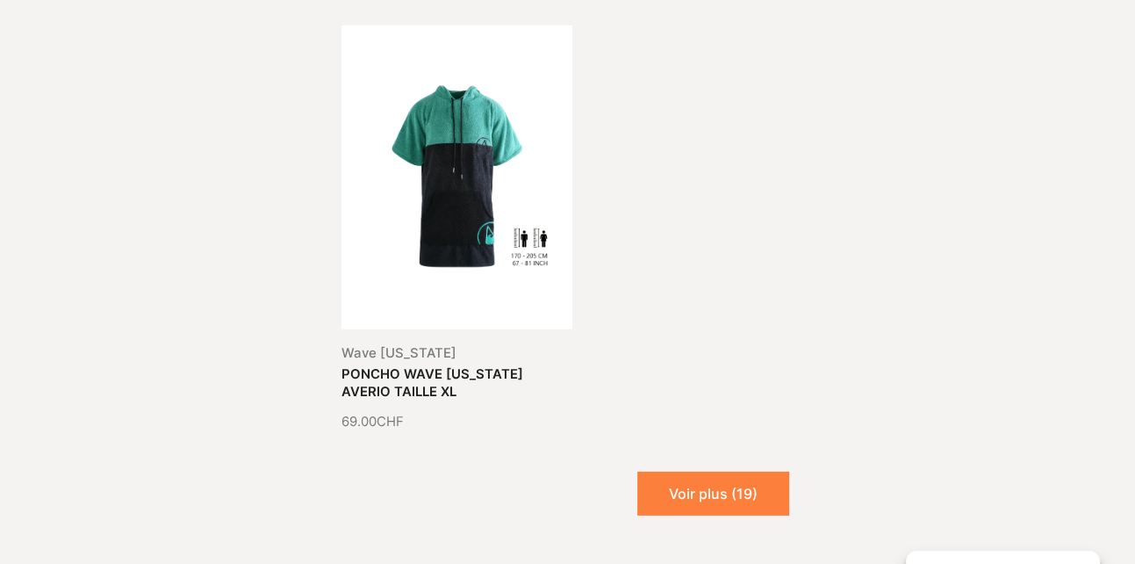
click at [716, 471] on button "Voir plus (19)" at bounding box center [713, 493] width 152 height 44
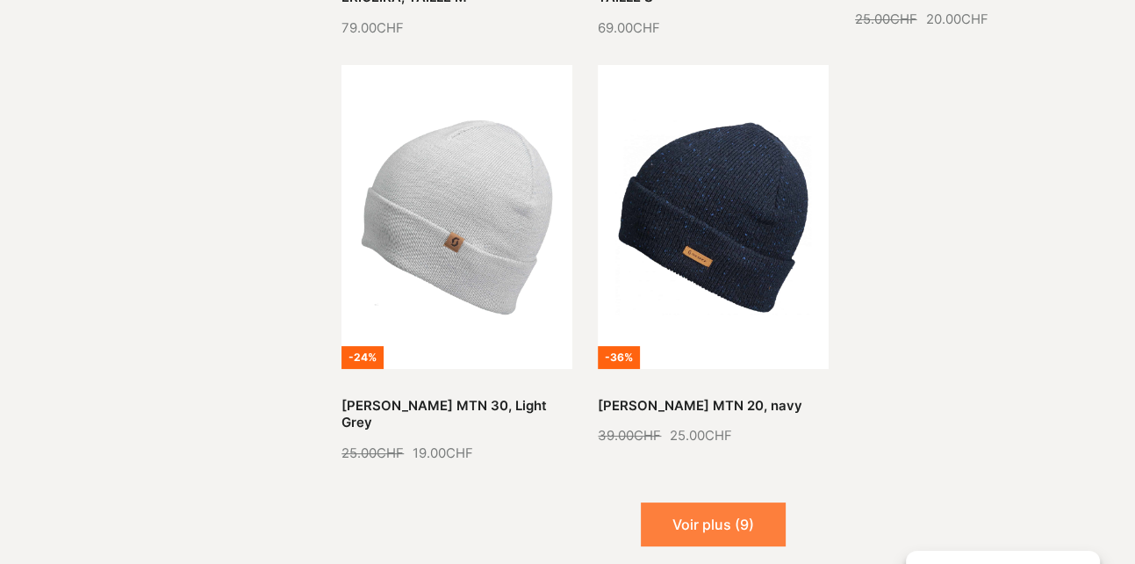
scroll to position [22916, 0]
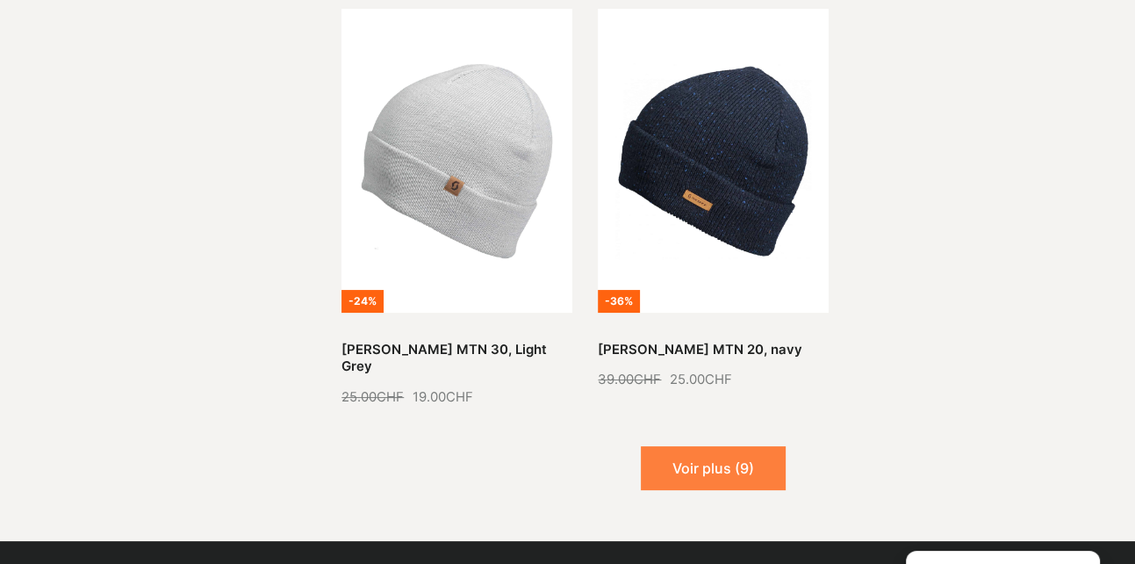
click at [709, 446] on button "Voir plus (9)" at bounding box center [713, 468] width 145 height 44
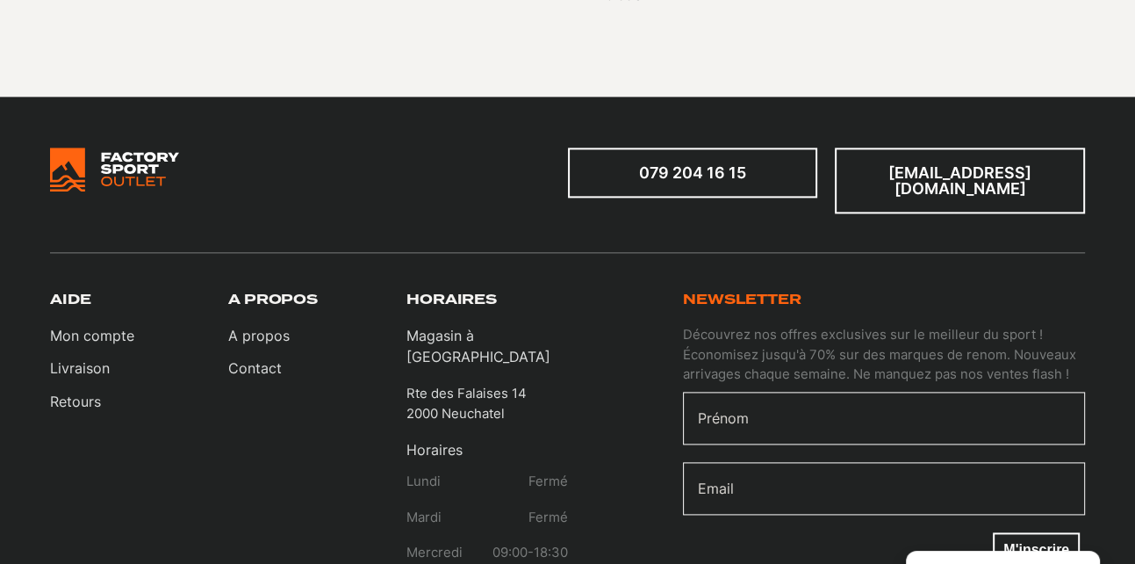
scroll to position [24583, 0]
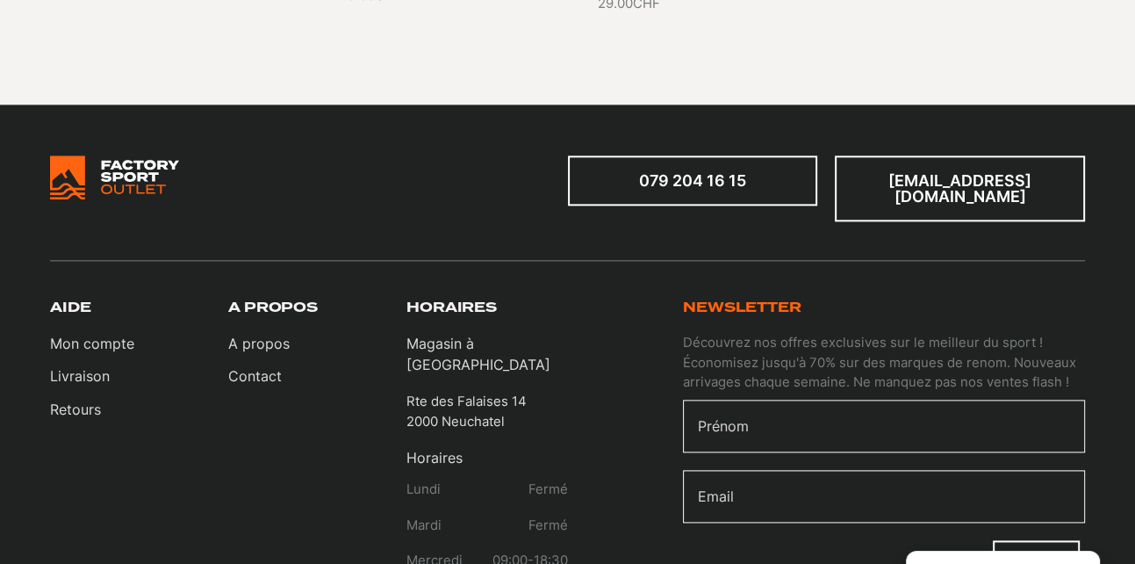
click at [131, 155] on img at bounding box center [114, 177] width 129 height 44
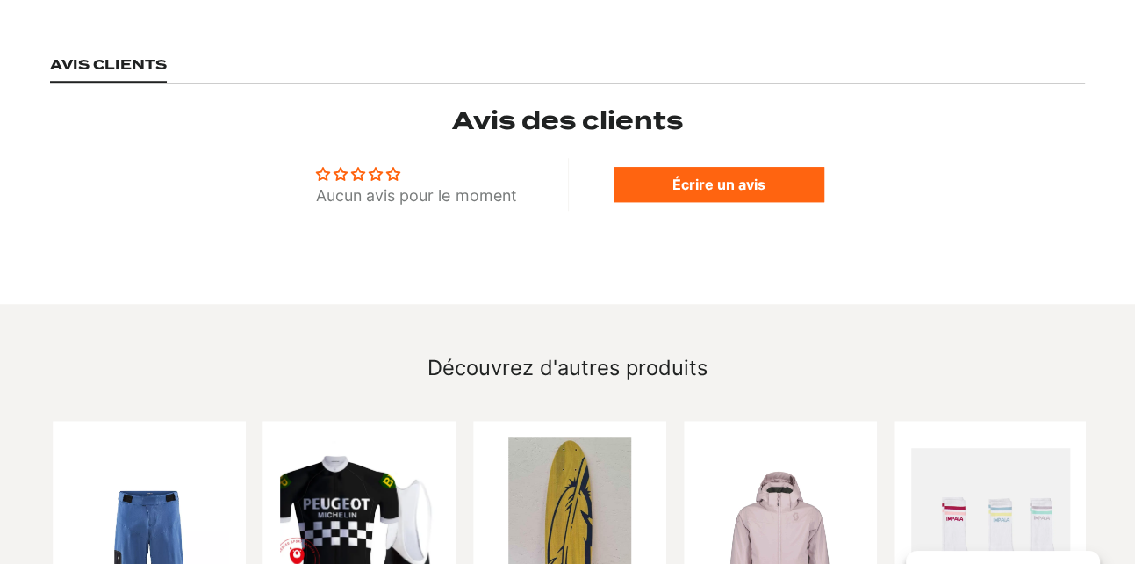
scroll to position [966, 0]
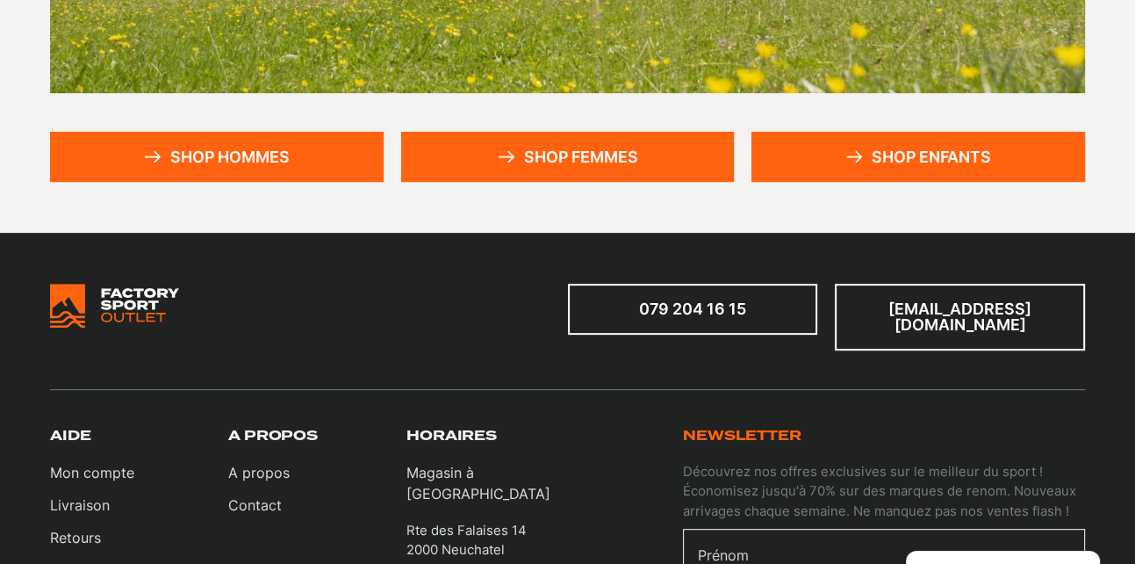
scroll to position [527, 0]
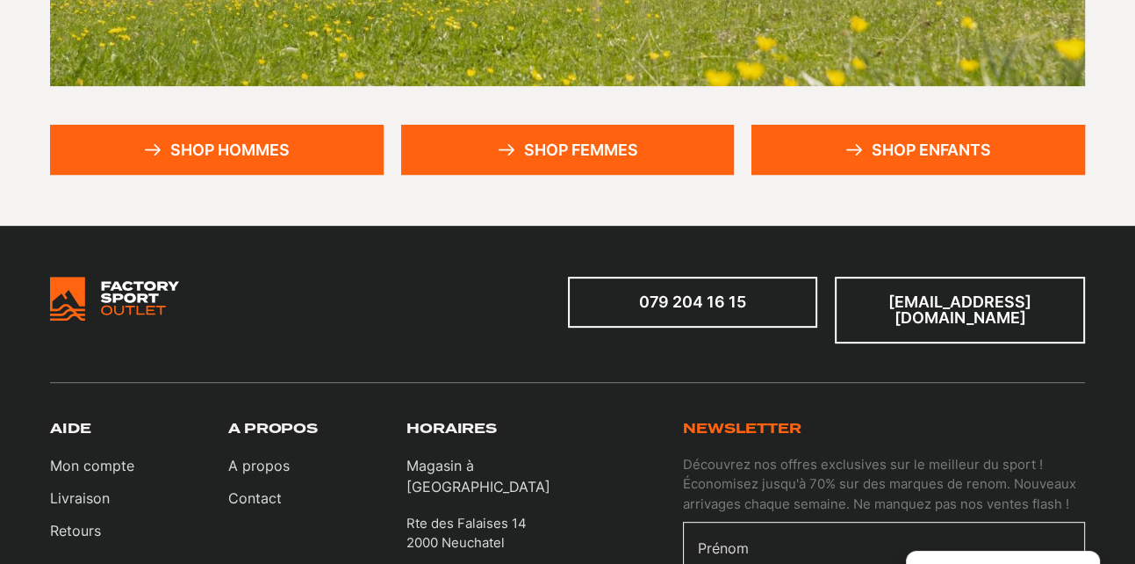
click at [221, 143] on link "Shop hommes" at bounding box center [217, 150] width 334 height 51
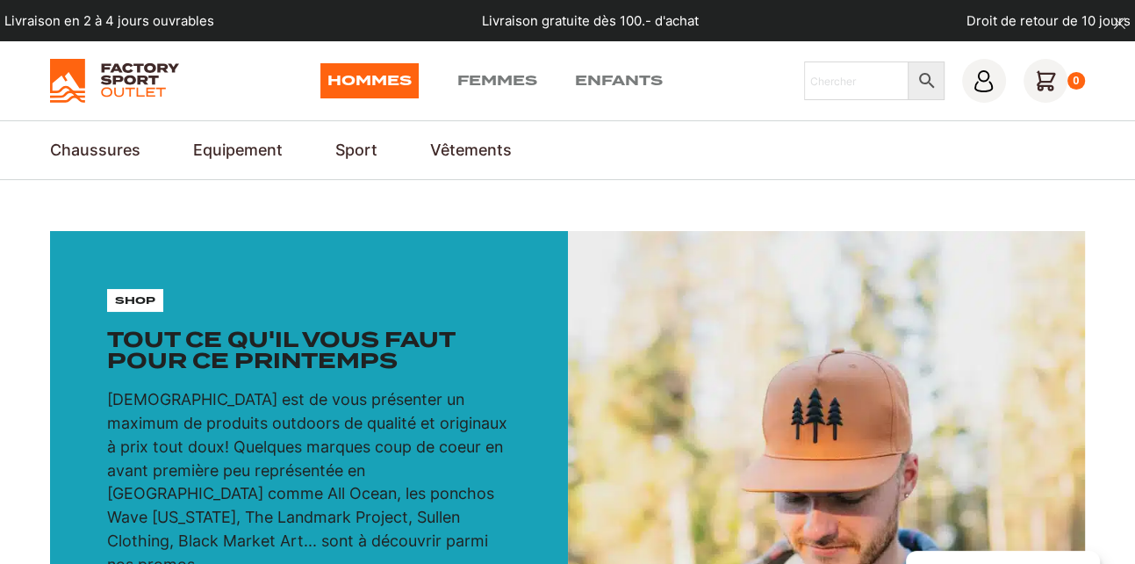
click at [374, 76] on link "Hommes" at bounding box center [369, 80] width 98 height 35
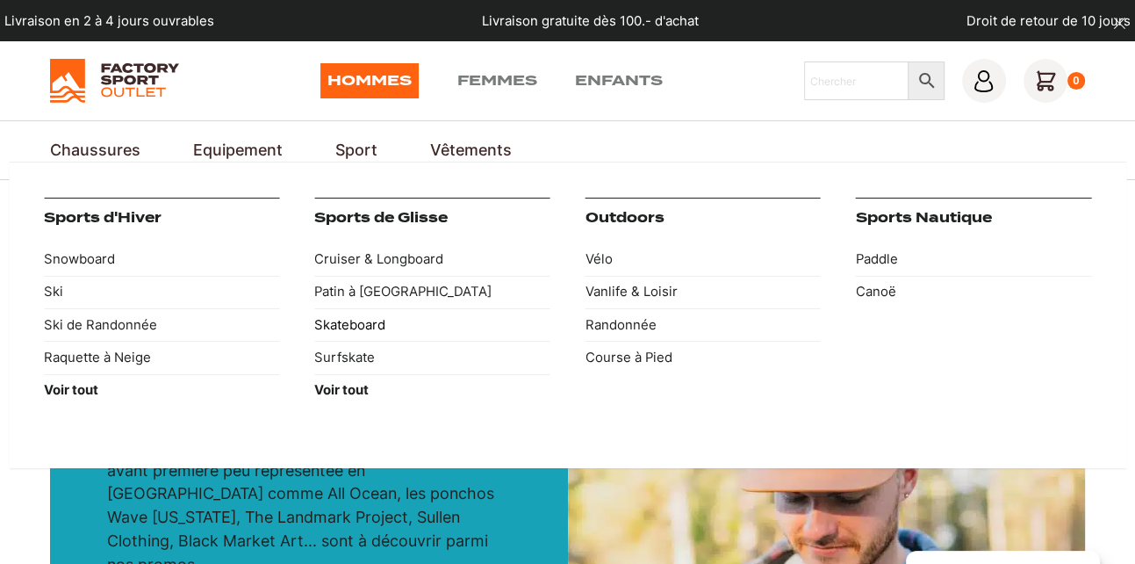
click at [362, 323] on link "Skateboard" at bounding box center [431, 324] width 235 height 32
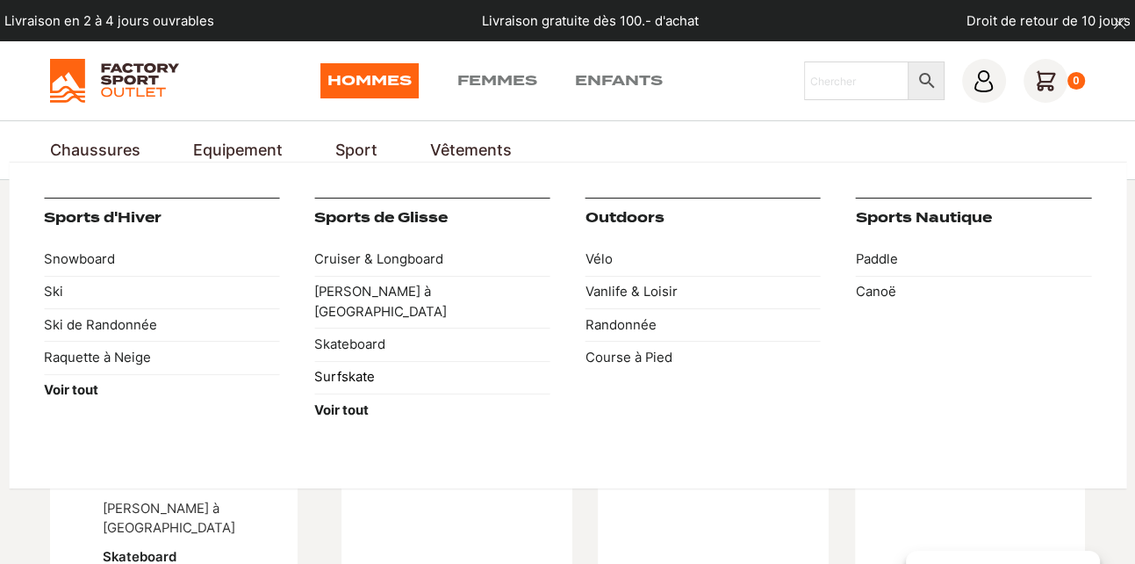
click at [358, 361] on link "Surfskate" at bounding box center [431, 377] width 235 height 32
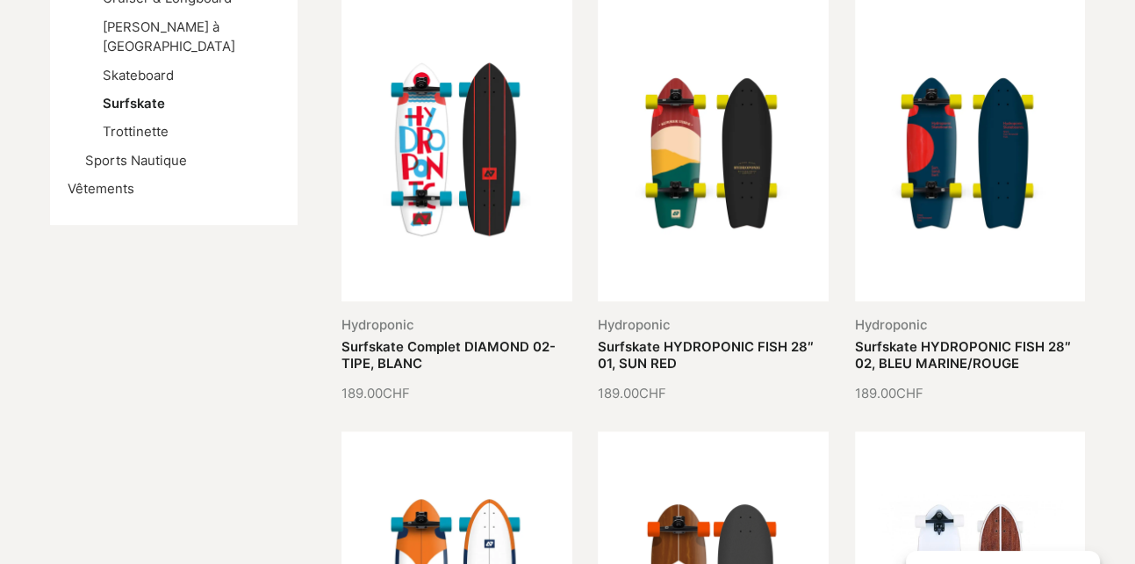
scroll to position [527, 0]
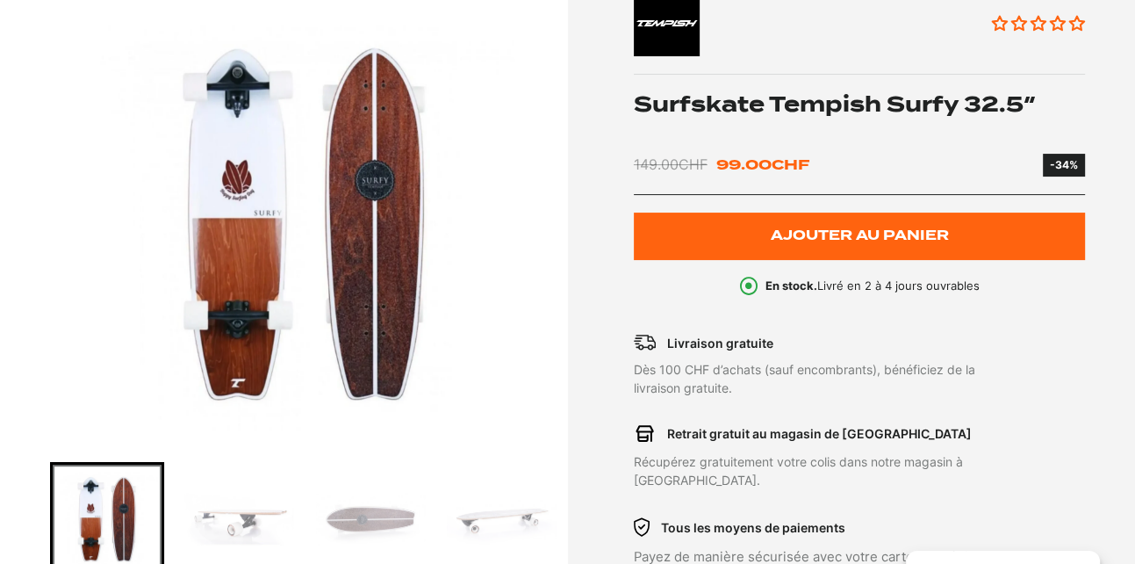
scroll to position [263, 0]
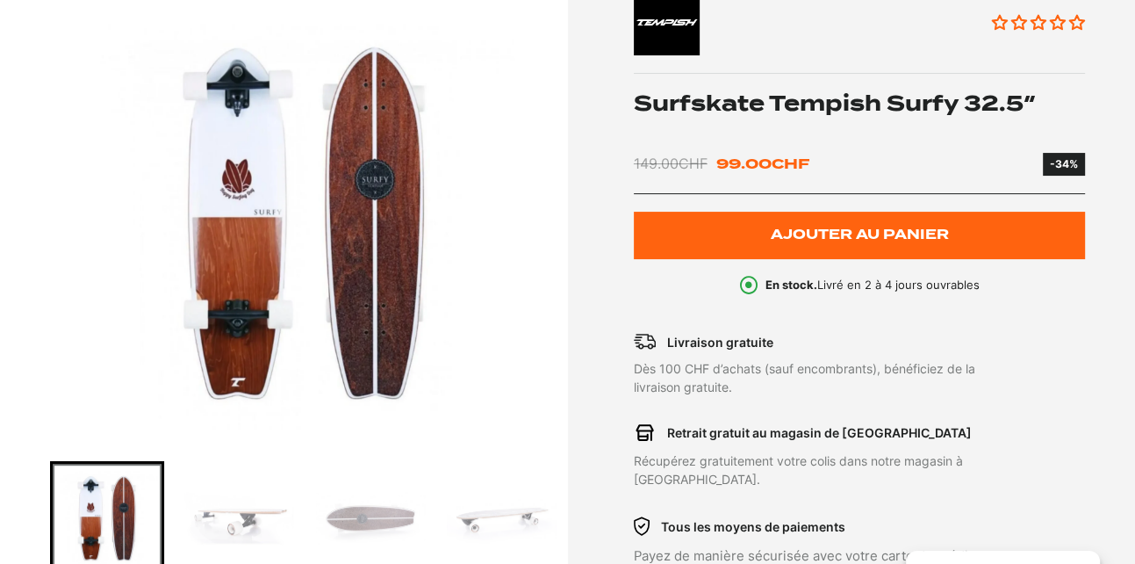
click at [236, 515] on img "Go to slide 2" at bounding box center [238, 518] width 109 height 109
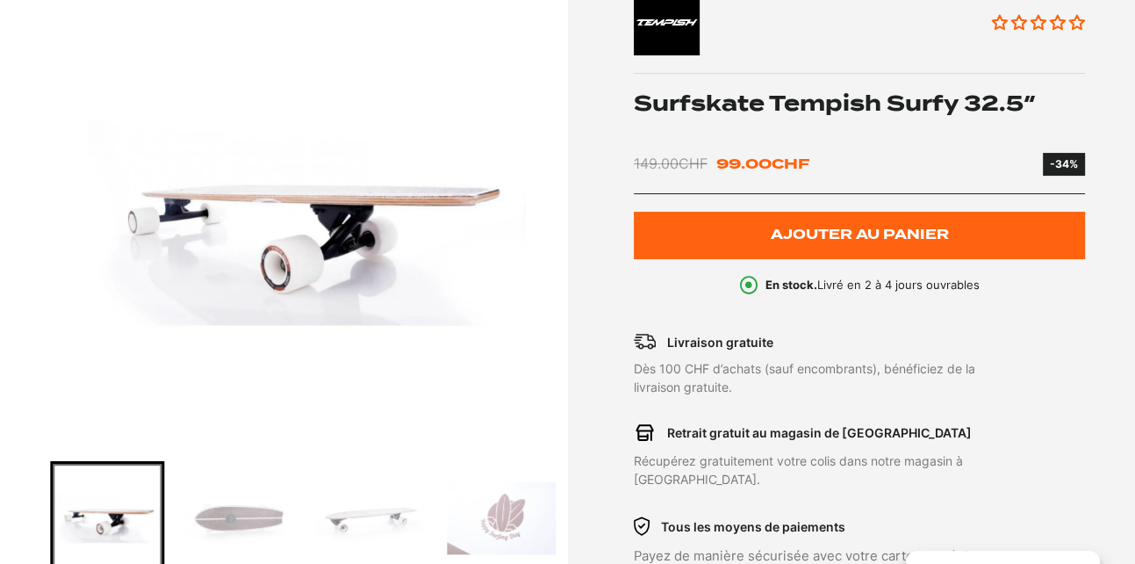
click at [362, 515] on img "Go to slide 4" at bounding box center [370, 518] width 109 height 109
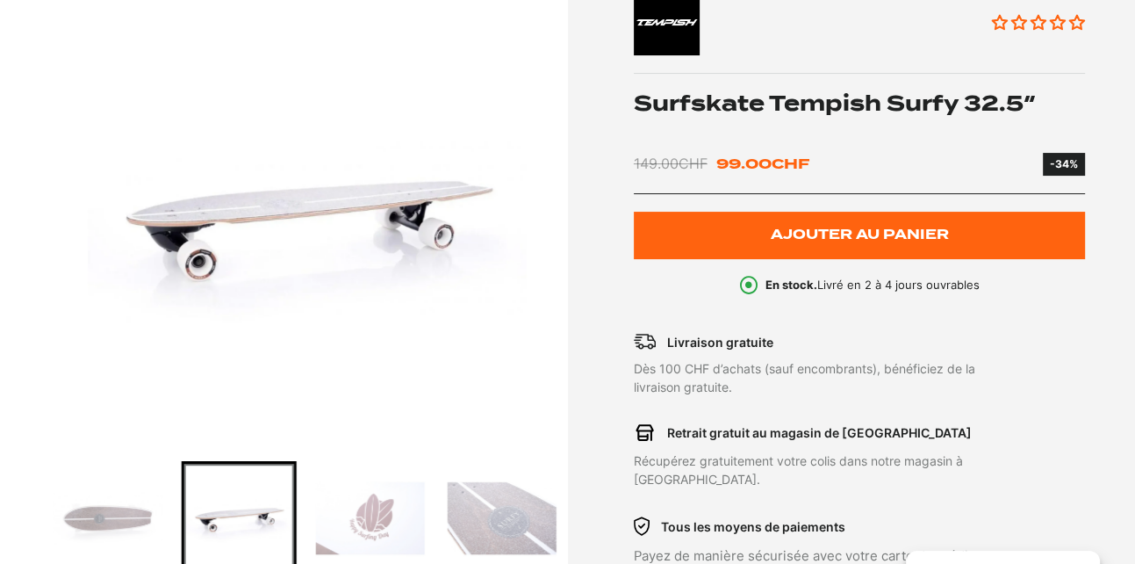
click at [390, 519] on img "Go to slide 5" at bounding box center [370, 518] width 109 height 109
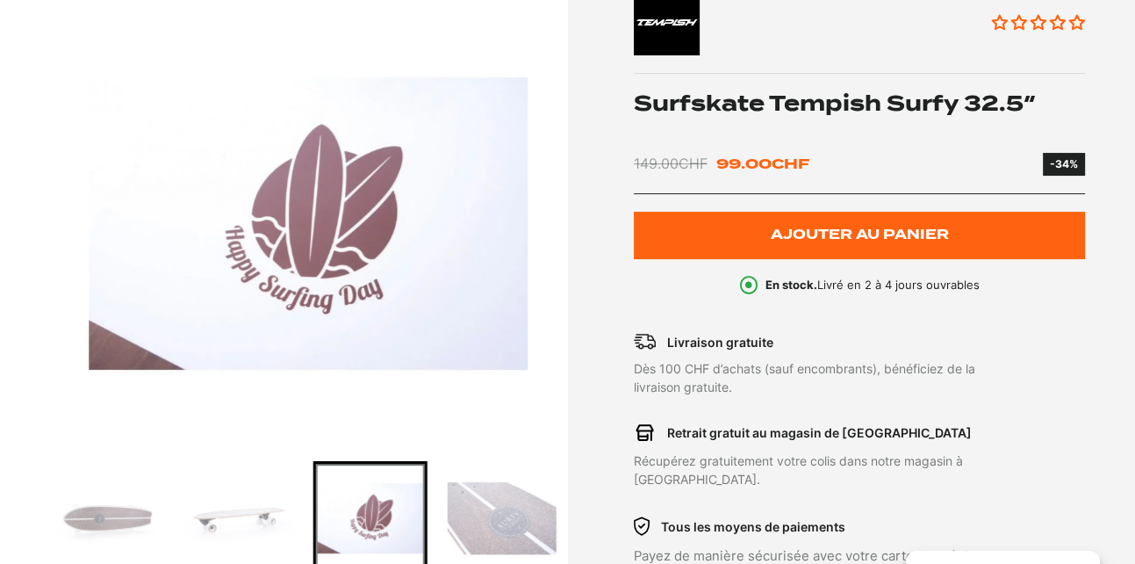
click at [504, 519] on img "Go to slide 6" at bounding box center [502, 518] width 109 height 109
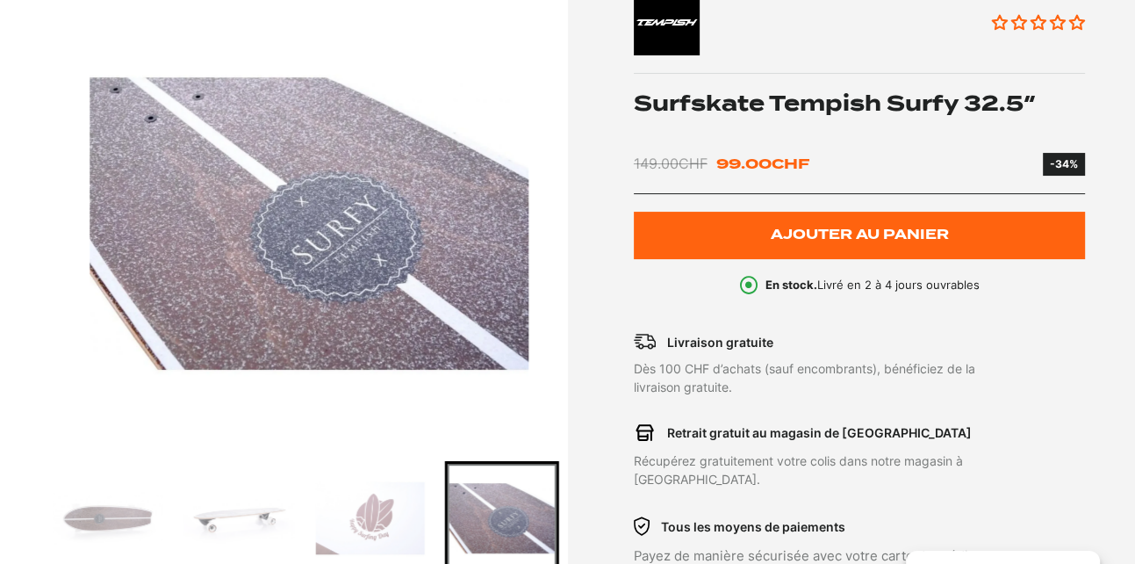
click at [116, 519] on img "Go to slide 3" at bounding box center [107, 518] width 109 height 109
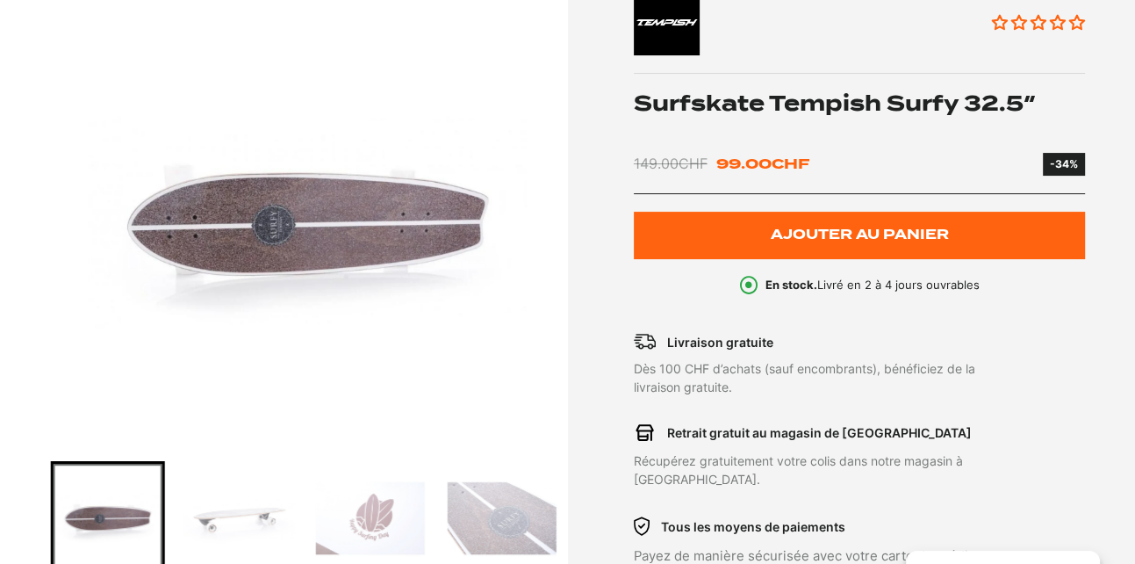
click at [233, 510] on img "Go to slide 4" at bounding box center [238, 518] width 109 height 109
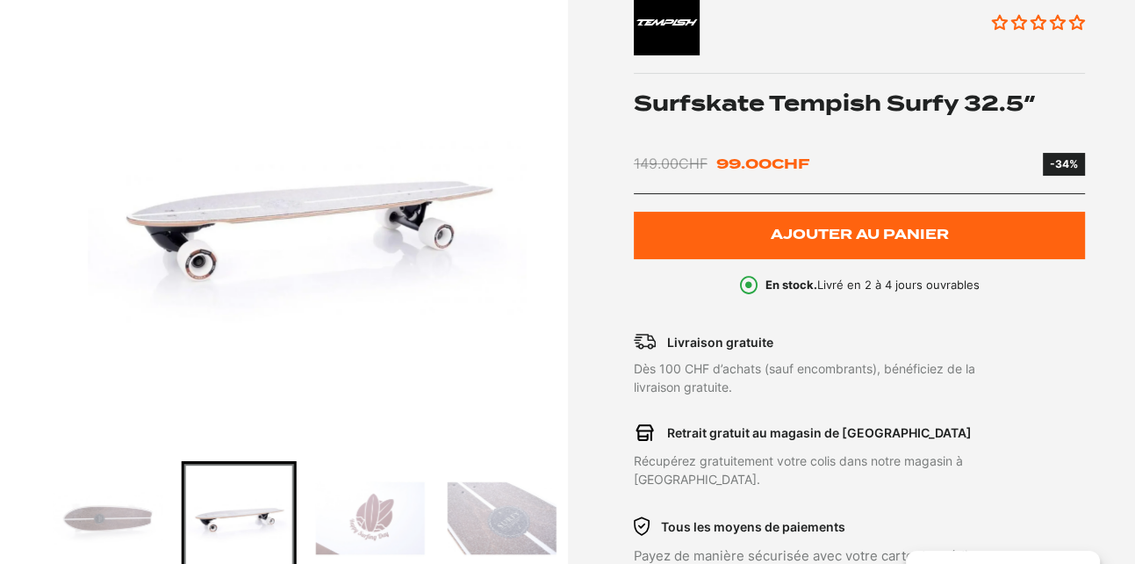
click at [126, 512] on img "Go to slide 3" at bounding box center [107, 518] width 109 height 109
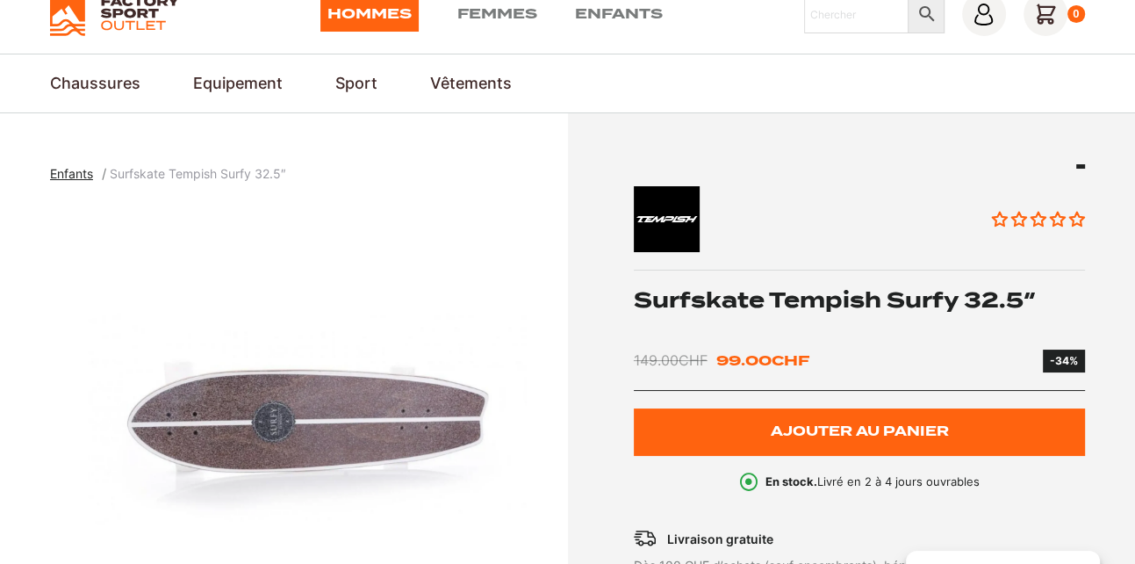
scroll to position [0, 0]
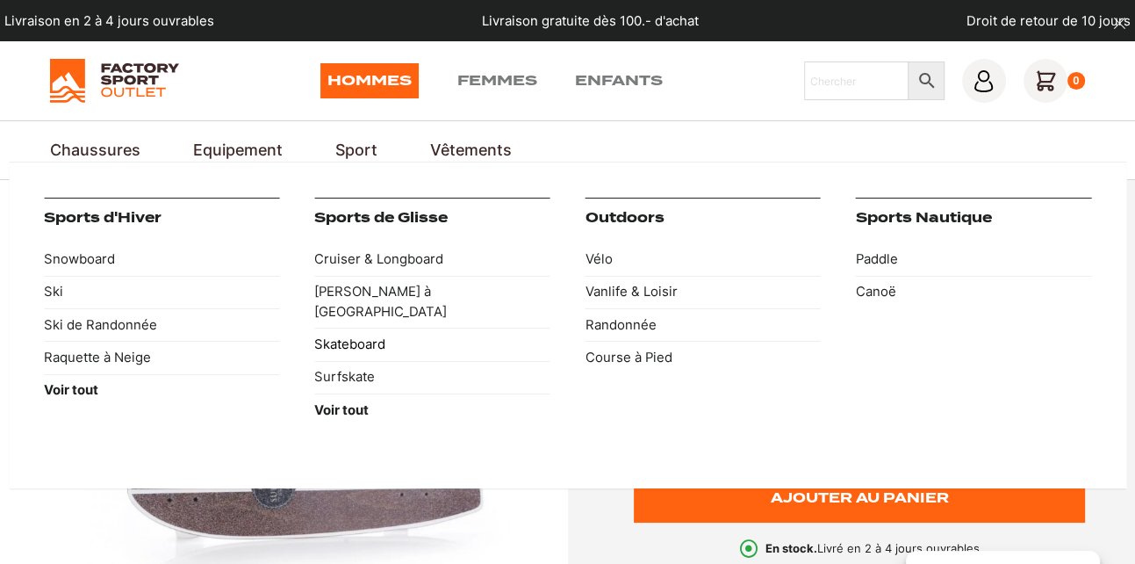
click at [365, 327] on link "Skateboard" at bounding box center [431, 343] width 235 height 32
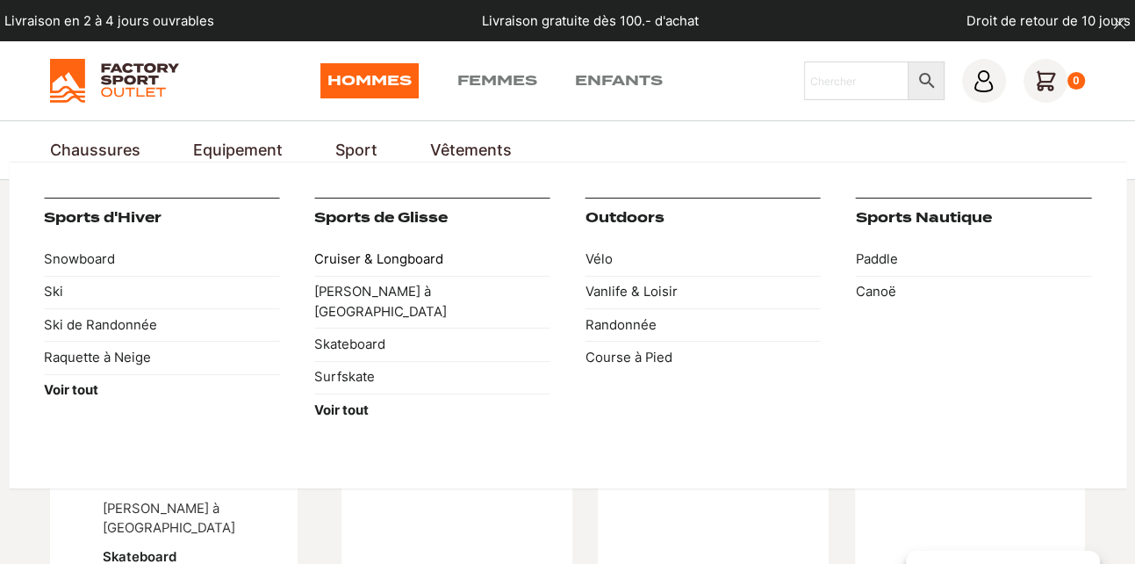
click at [342, 252] on link "Cruiser & Longboard" at bounding box center [431, 258] width 235 height 32
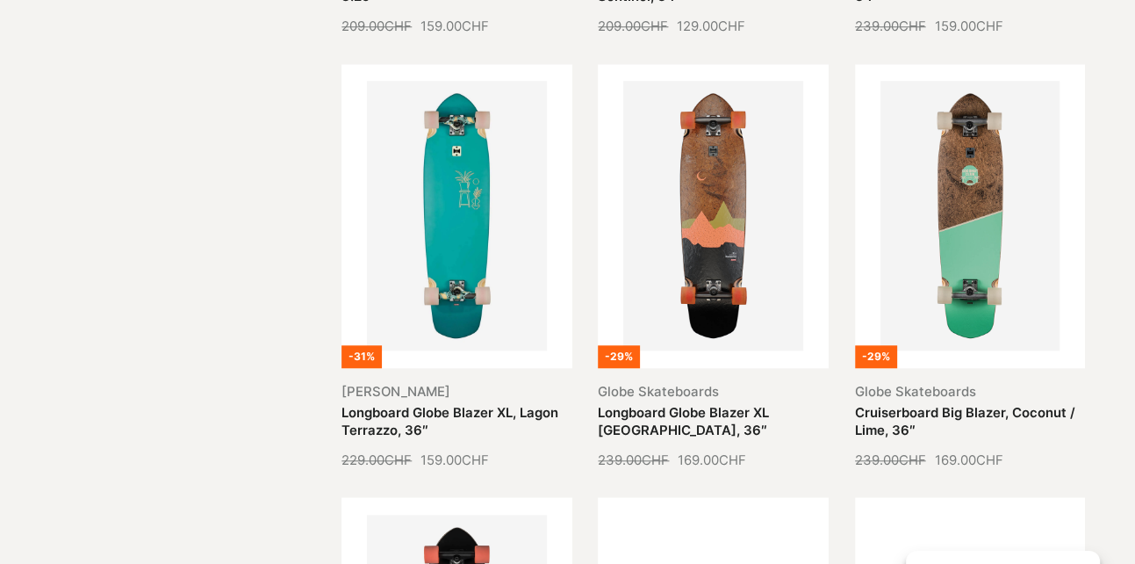
scroll to position [1317, 0]
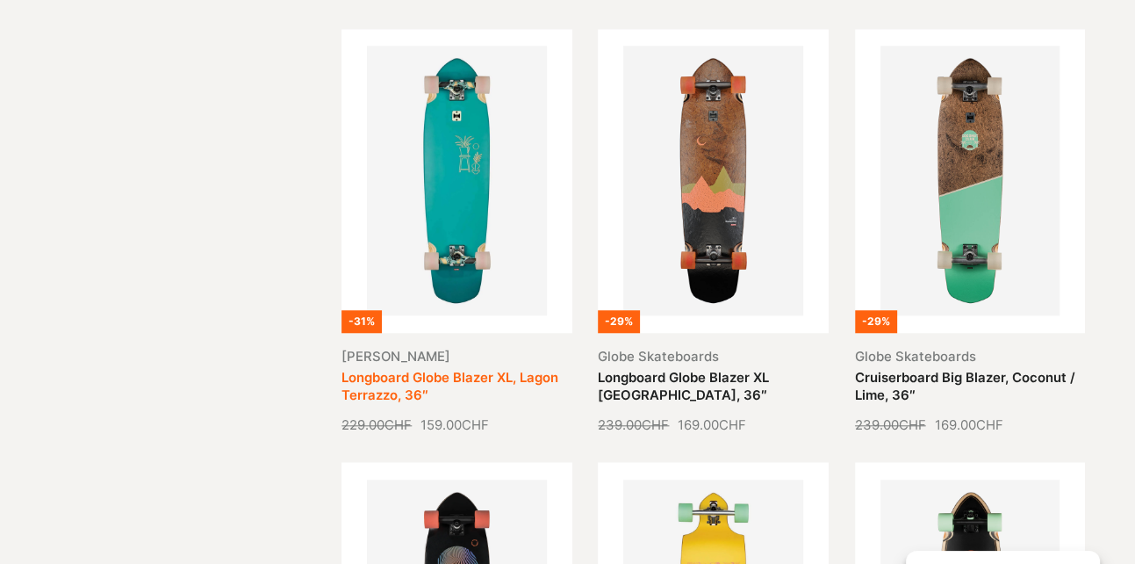
click at [421, 370] on link "Longboard Globe Blazer XL, Lagon Terrazzo, 36″" at bounding box center [450, 386] width 217 height 32
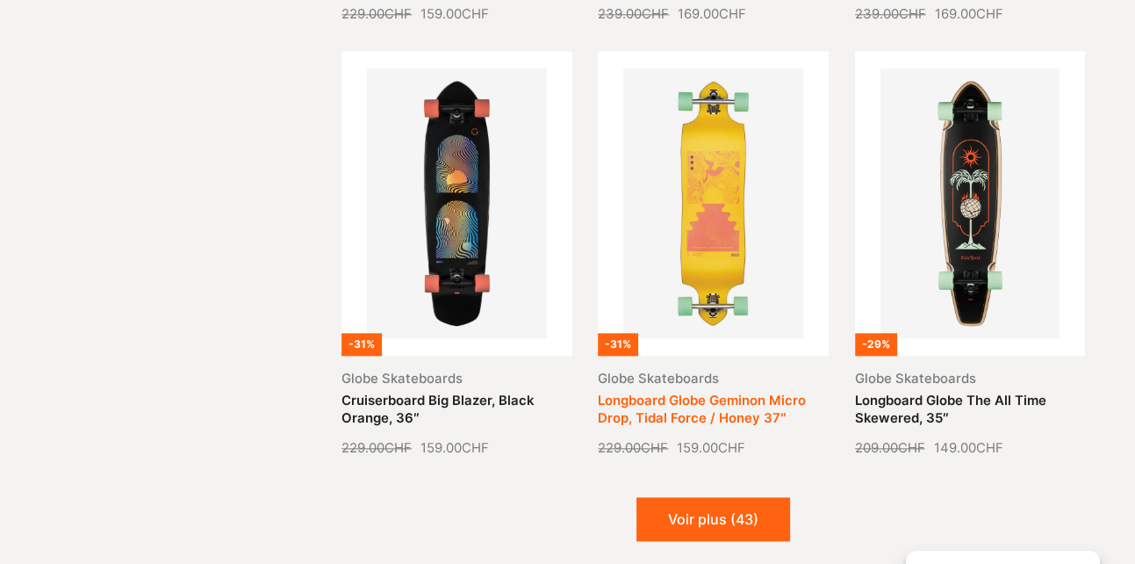
scroll to position [1756, 0]
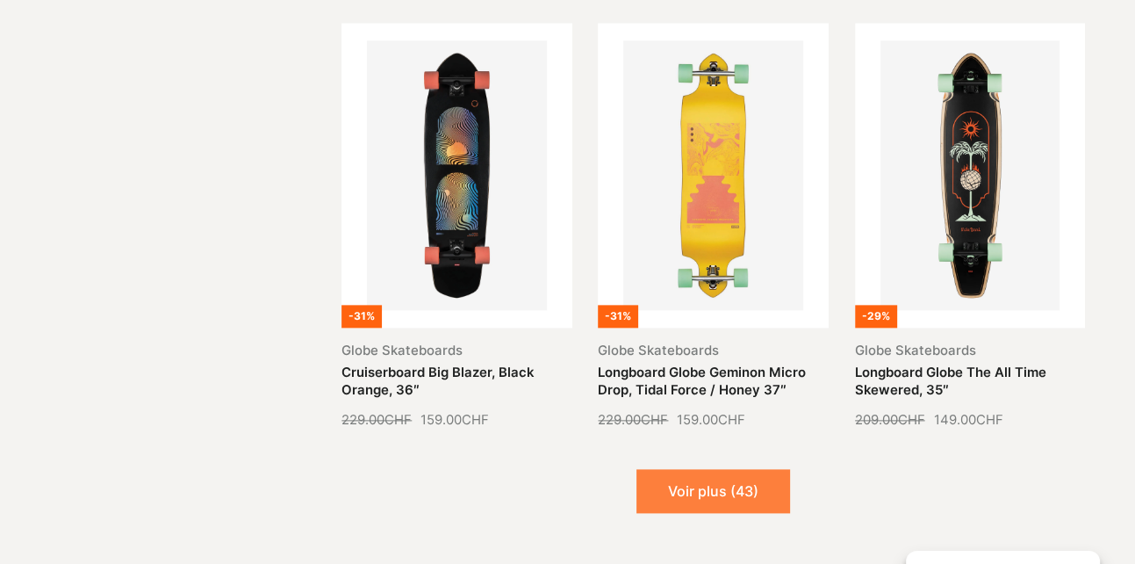
click at [715, 481] on button "Voir plus (43)" at bounding box center [714, 491] width 154 height 44
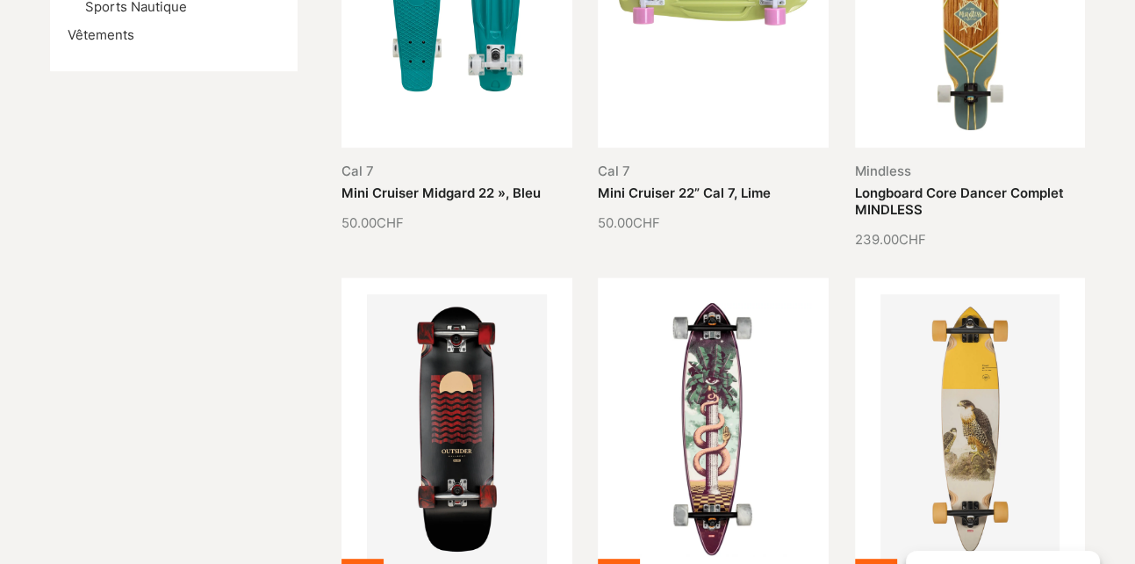
scroll to position [790, 0]
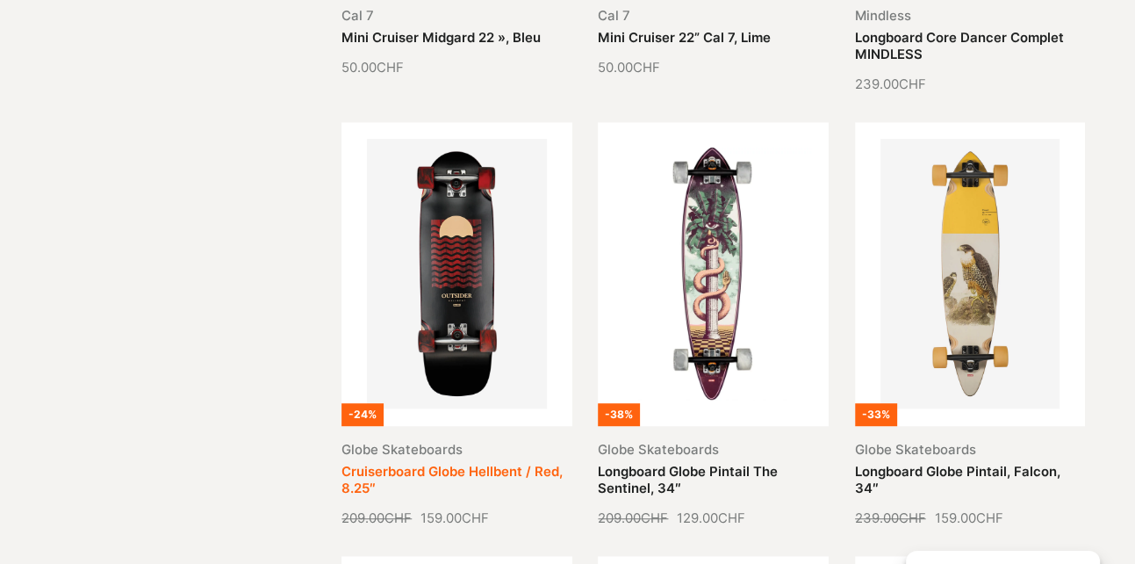
click at [443, 464] on link "Cruiserboard Globe Hellbent / Red, 8.25″" at bounding box center [452, 480] width 221 height 32
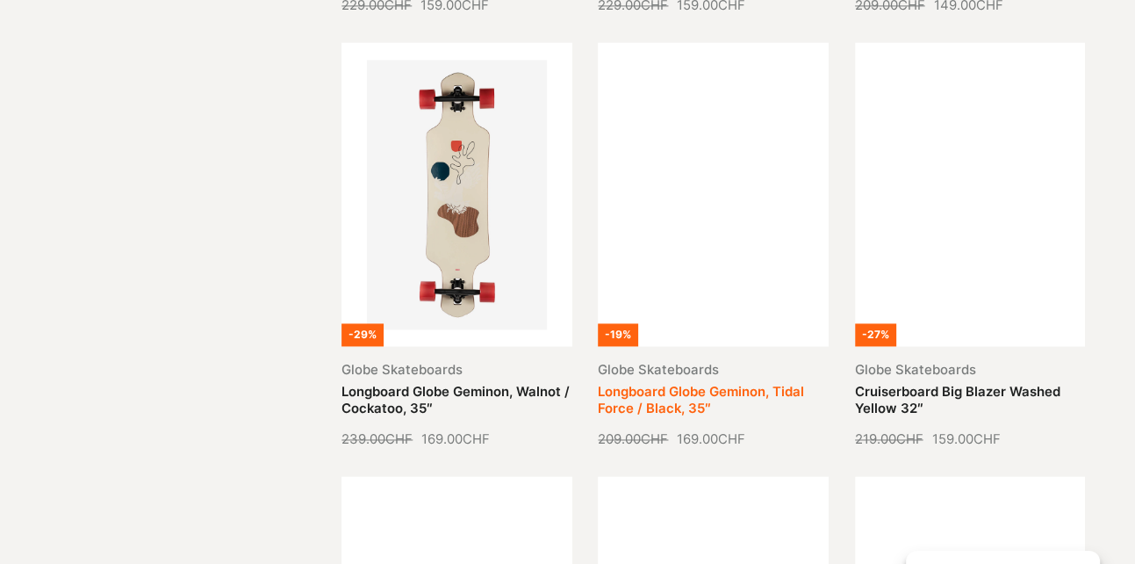
scroll to position [2195, 0]
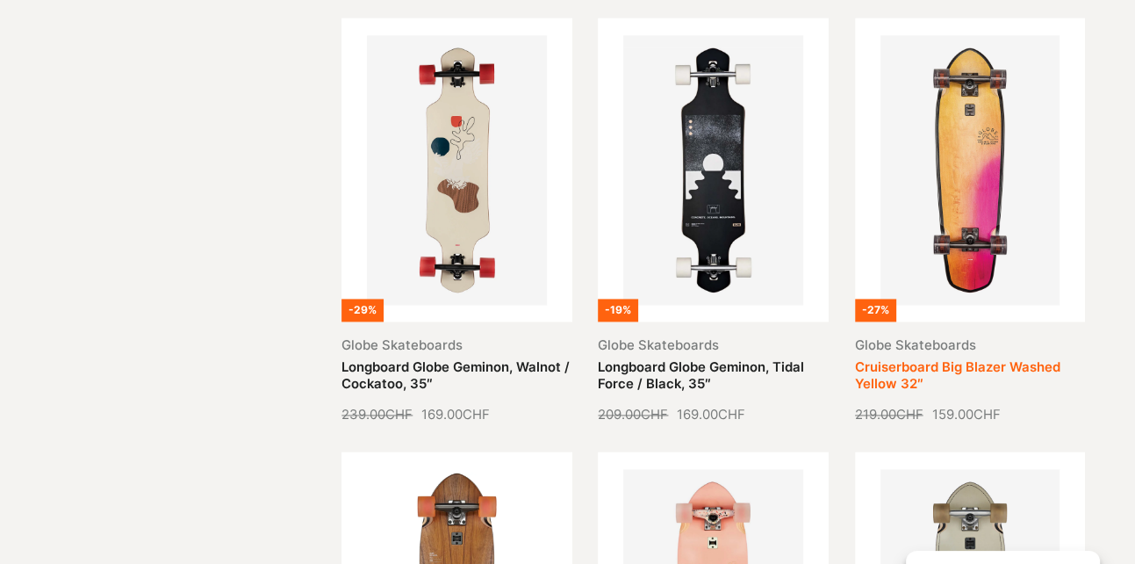
click at [909, 359] on link "Cruiserboard Big Blazer Washed Yellow 32″" at bounding box center [957, 375] width 205 height 32
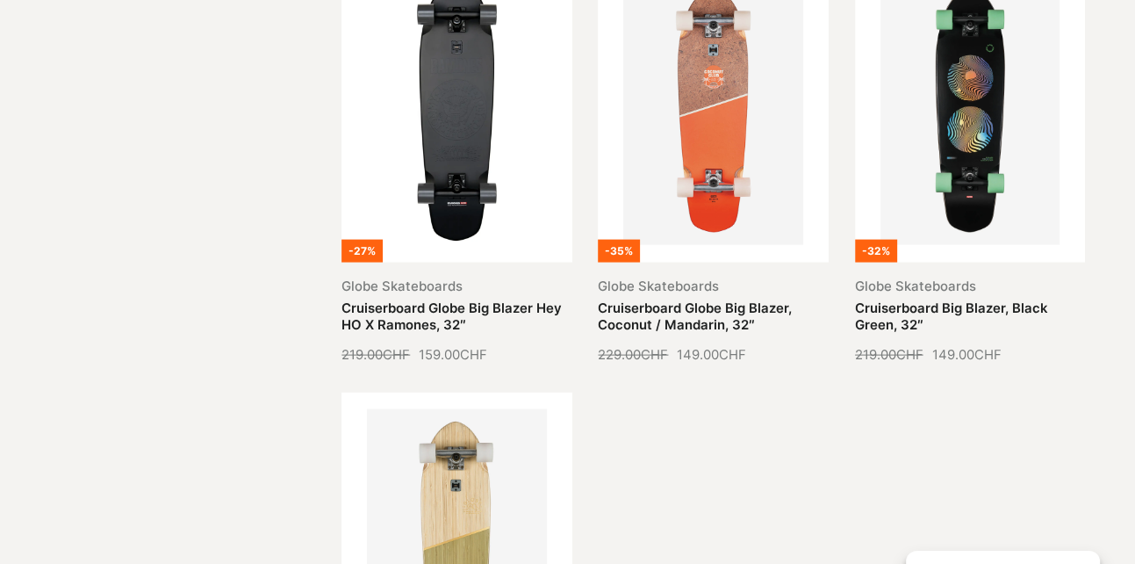
scroll to position [2985, 0]
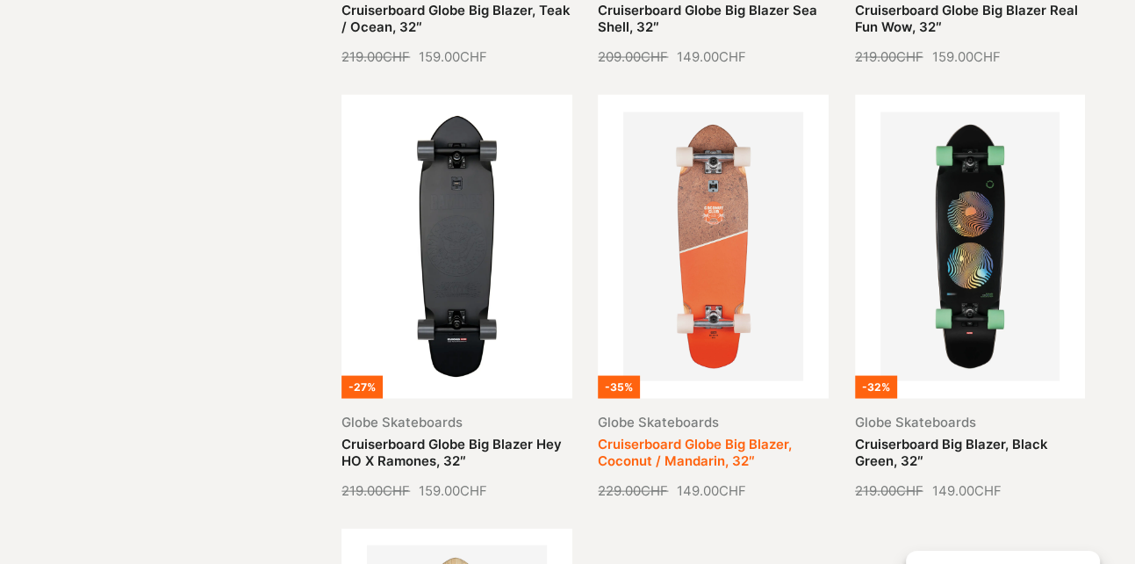
click at [667, 436] on link "Cruiserboard Globe Big Blazer, Coconut / Mandarin, 32″" at bounding box center [695, 452] width 194 height 32
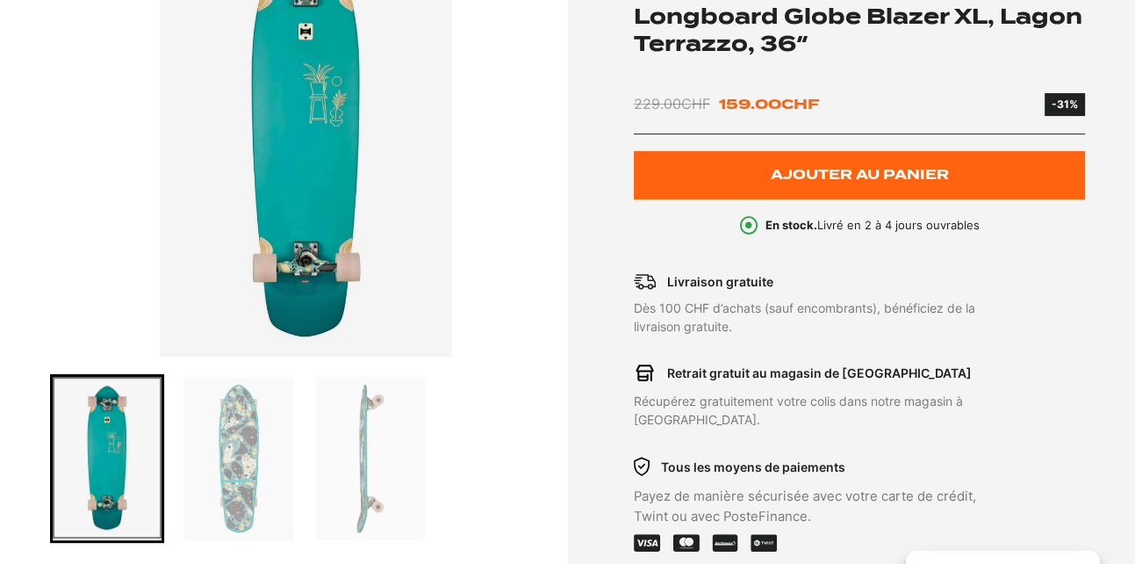
scroll to position [351, 0]
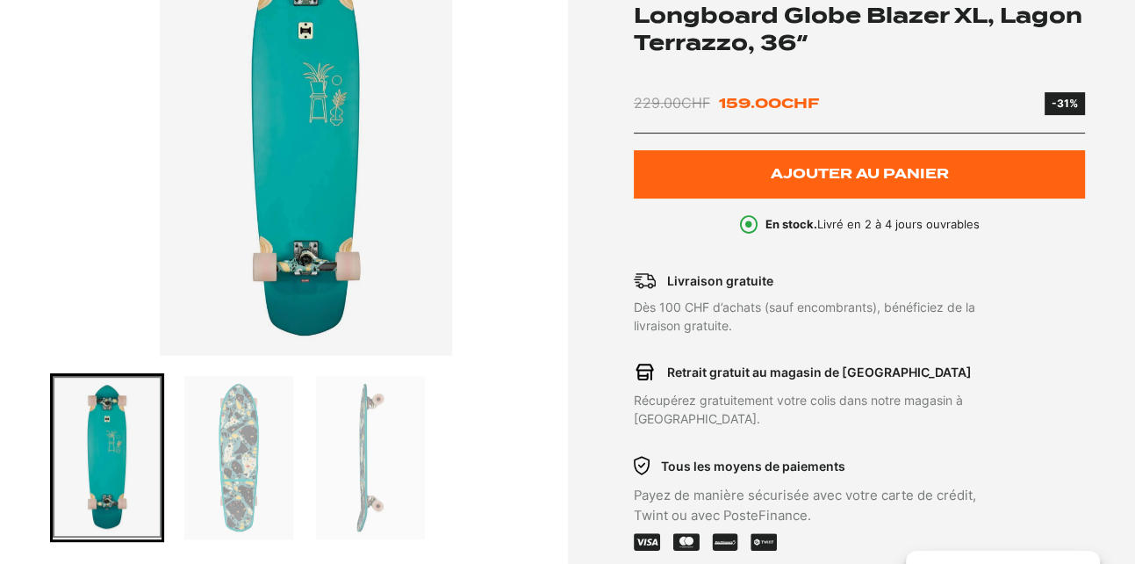
click at [375, 442] on img "Go to slide 3" at bounding box center [370, 457] width 109 height 163
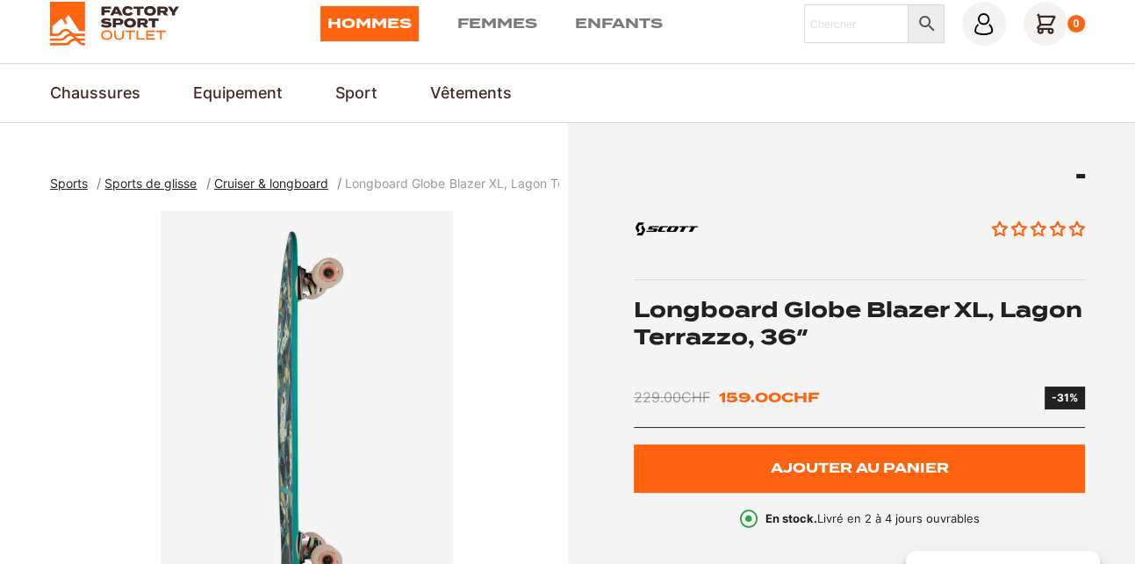
scroll to position [0, 0]
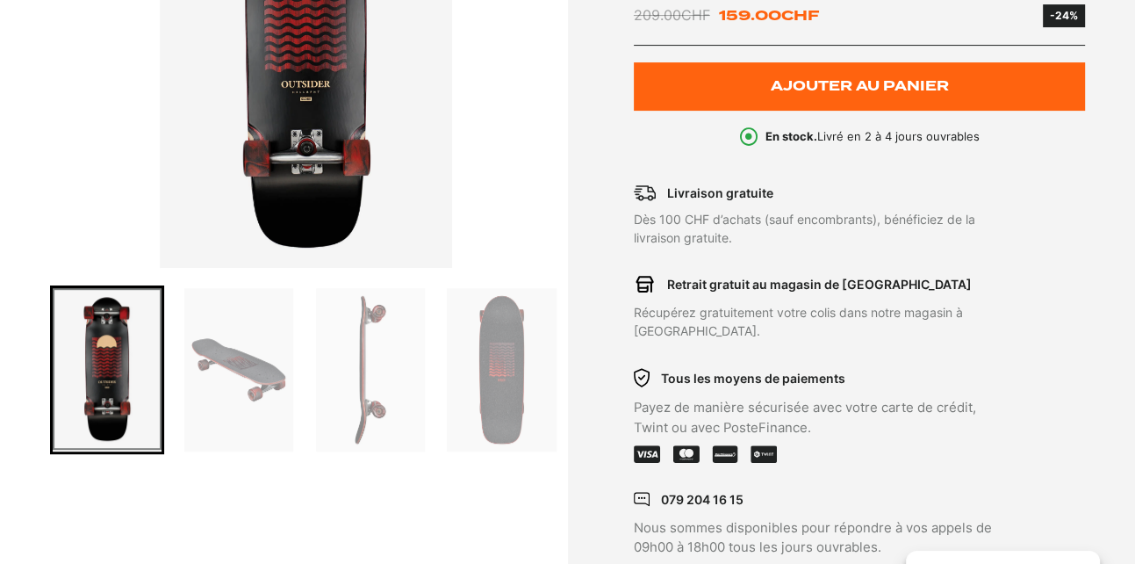
scroll to position [439, 0]
click at [376, 395] on img "Go to slide 3" at bounding box center [370, 369] width 109 height 163
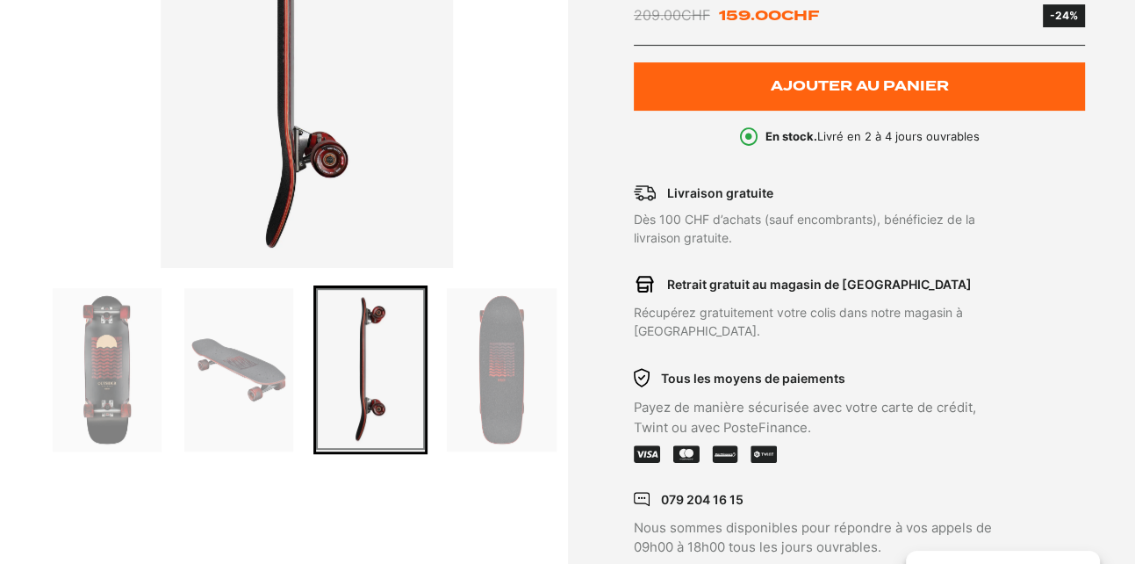
click at [284, 394] on img "Go to slide 2" at bounding box center [238, 369] width 109 height 163
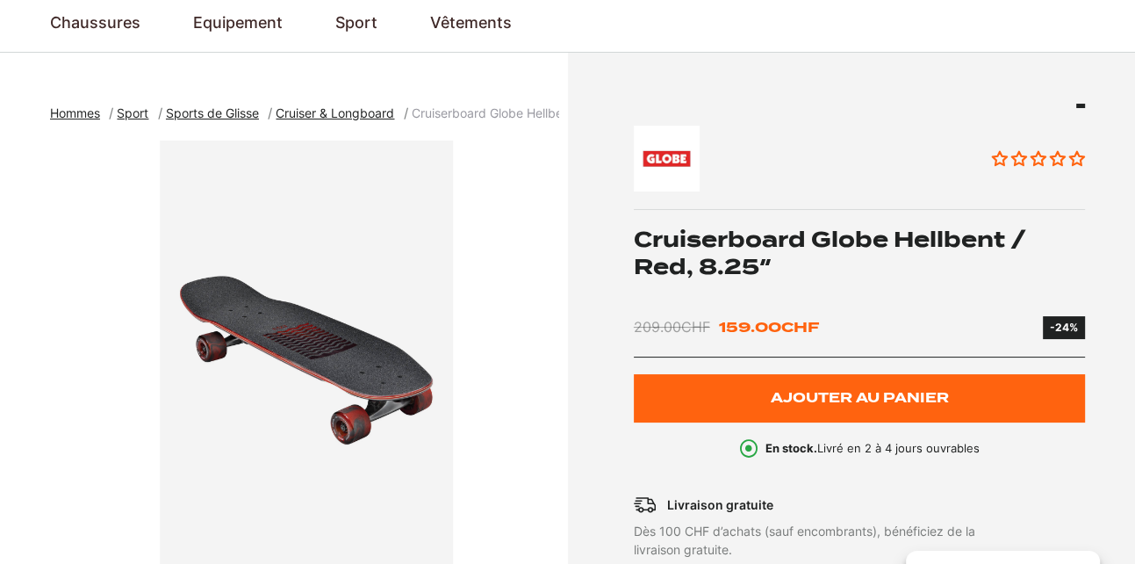
scroll to position [0, 0]
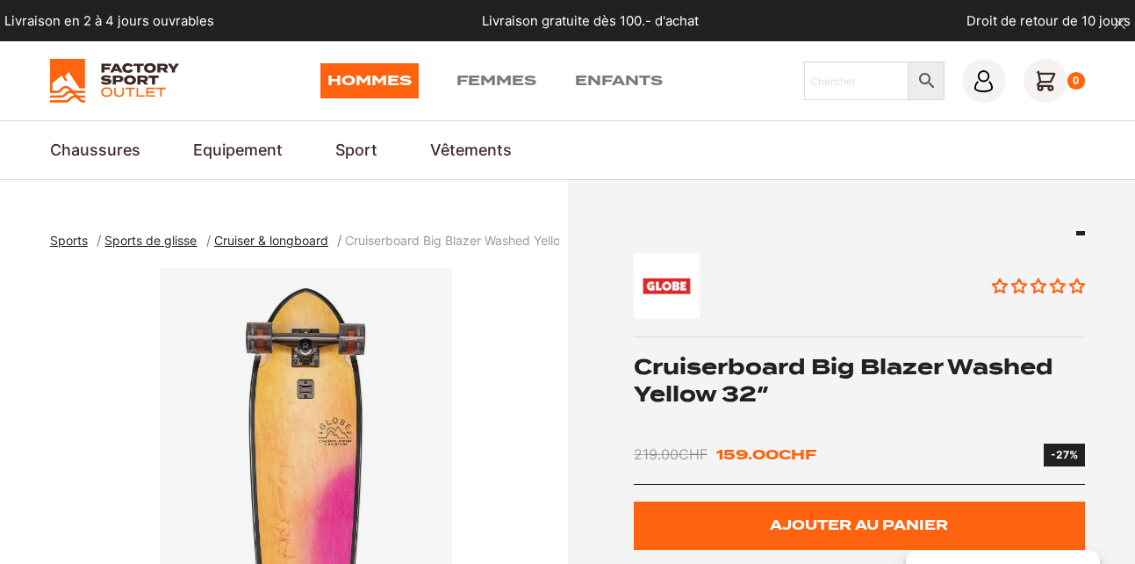
scroll to position [351, 0]
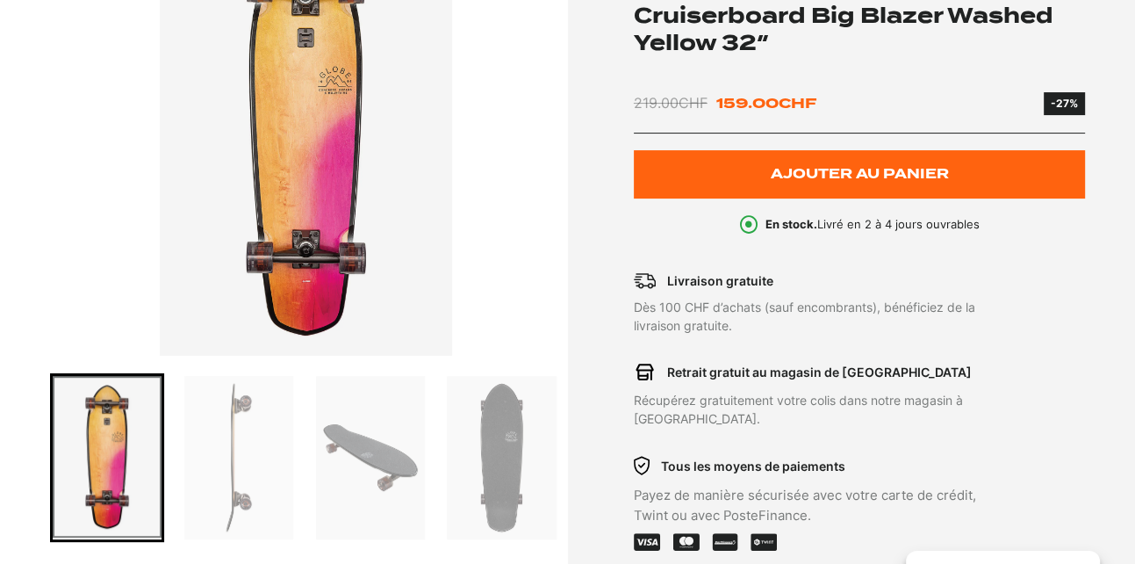
click at [428, 452] on div at bounding box center [304, 457] width 509 height 169
click at [379, 461] on img "Go to slide 3" at bounding box center [370, 457] width 109 height 163
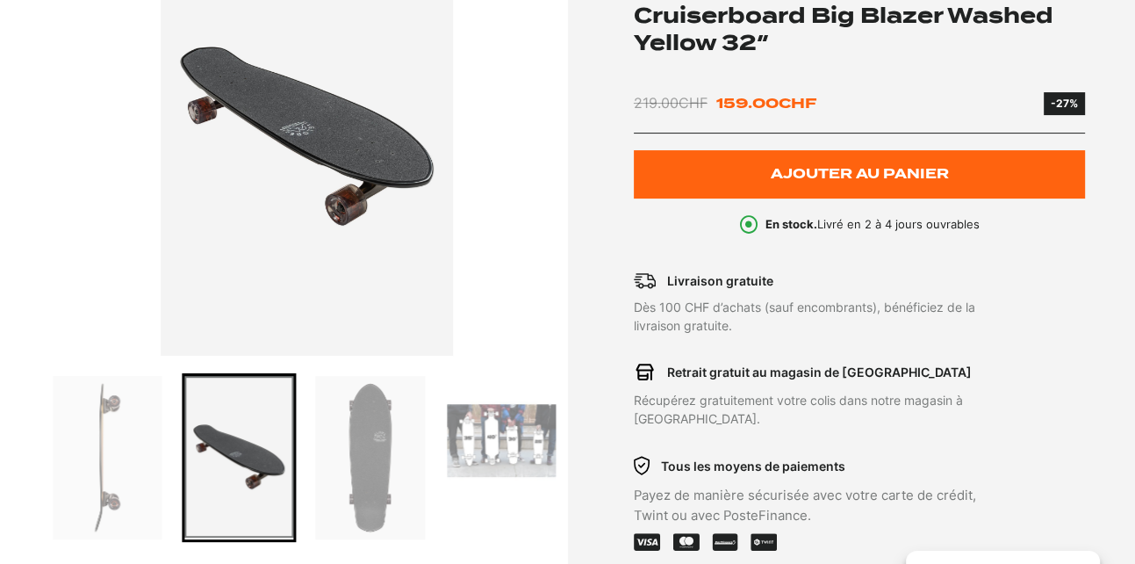
click at [379, 461] on img "Go to slide 4" at bounding box center [370, 457] width 109 height 163
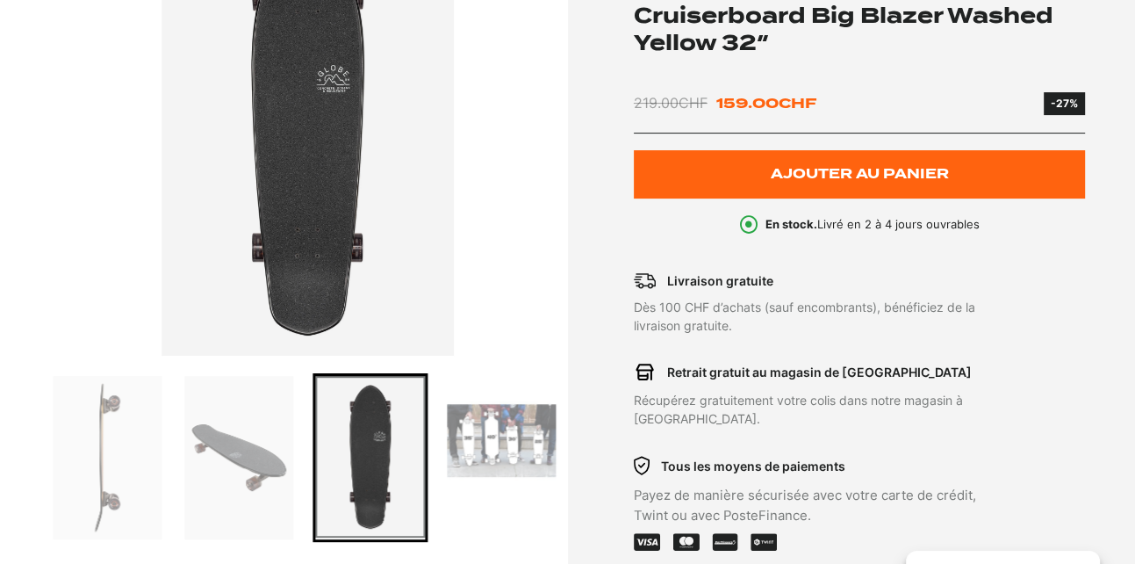
click at [478, 441] on img "Go to slide 5" at bounding box center [502, 440] width 109 height 129
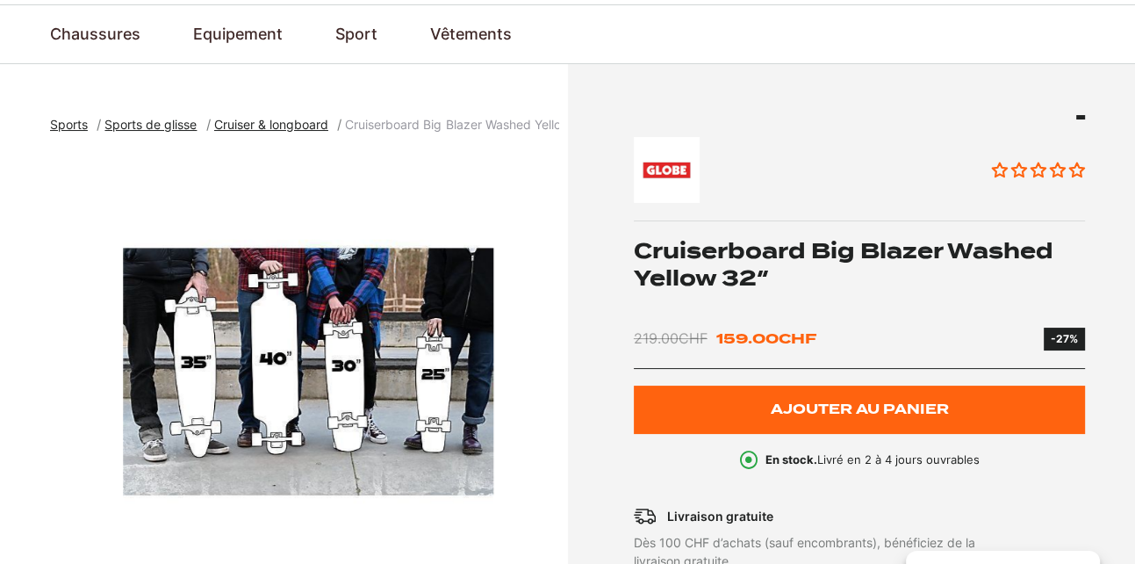
scroll to position [0, 0]
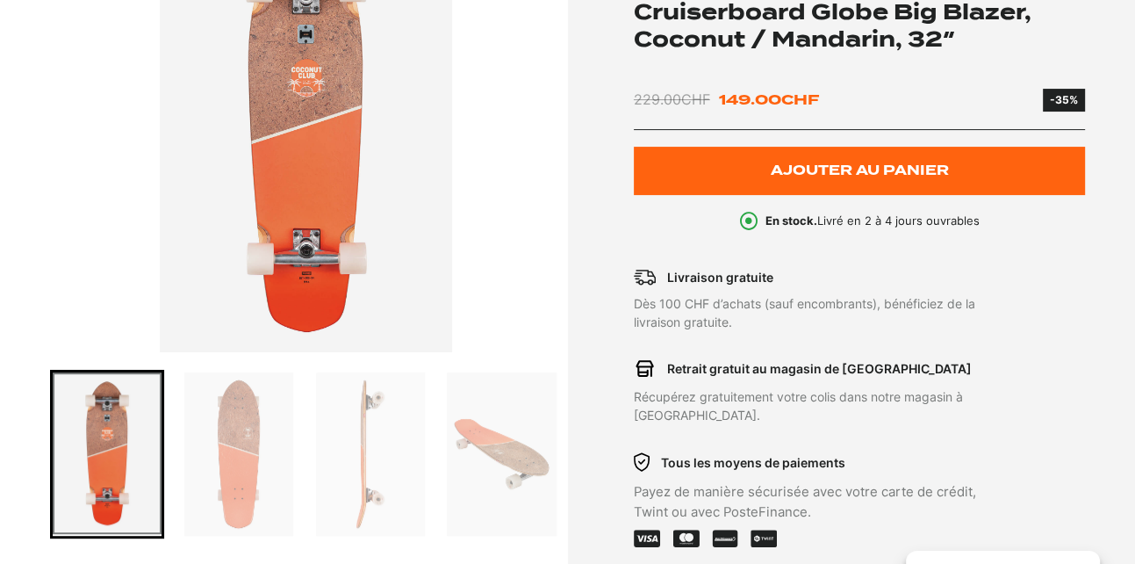
scroll to position [439, 0]
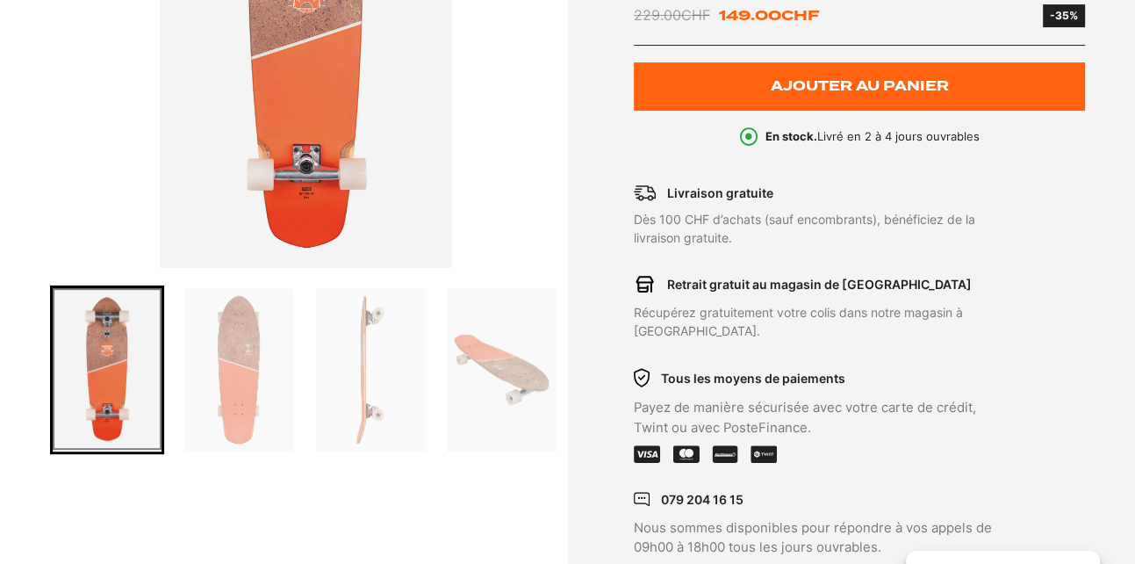
click at [373, 385] on img "Go to slide 3" at bounding box center [370, 369] width 109 height 163
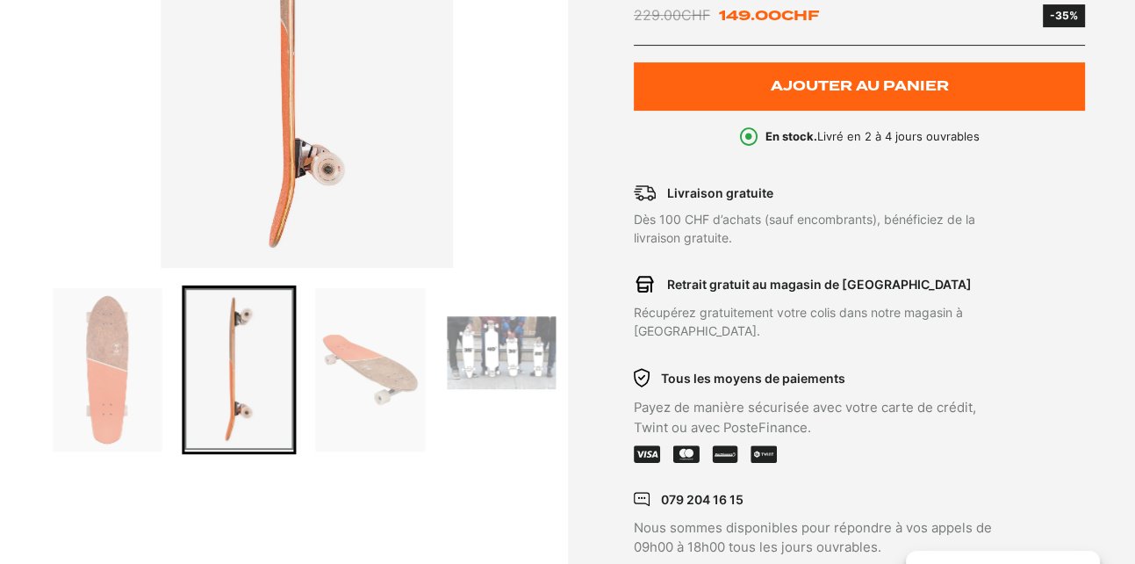
click at [396, 375] on img "Go to slide 4" at bounding box center [370, 369] width 109 height 163
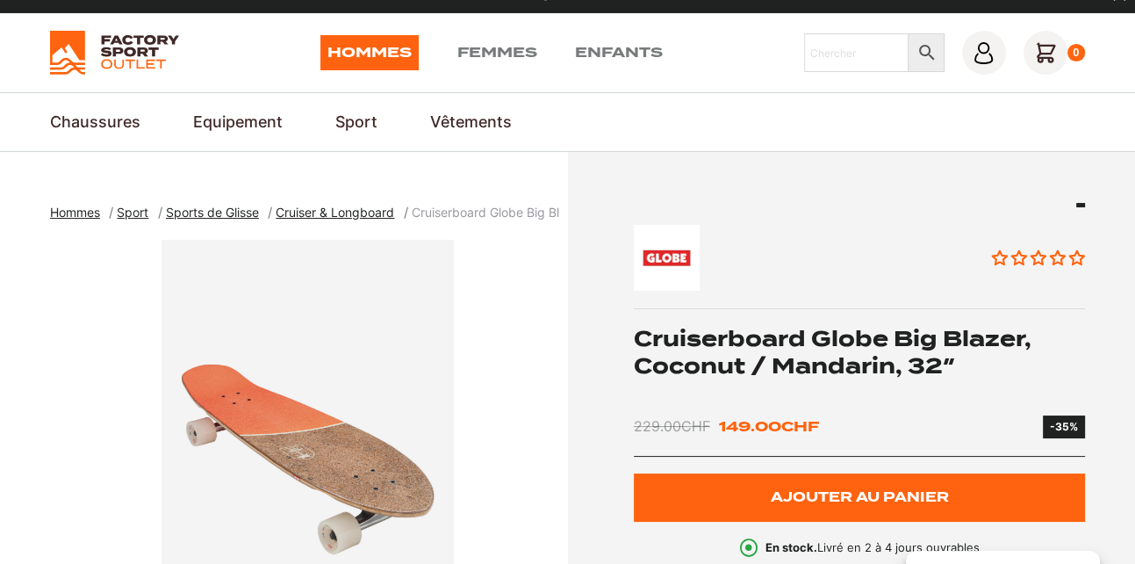
scroll to position [0, 0]
